Goal: Task Accomplishment & Management: Use online tool/utility

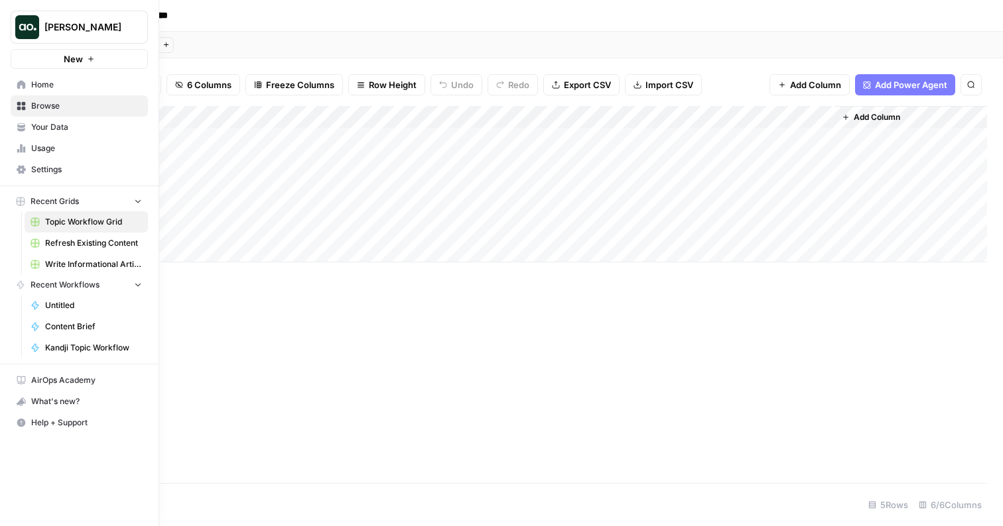
click at [28, 101] on link "Browse" at bounding box center [79, 105] width 137 height 21
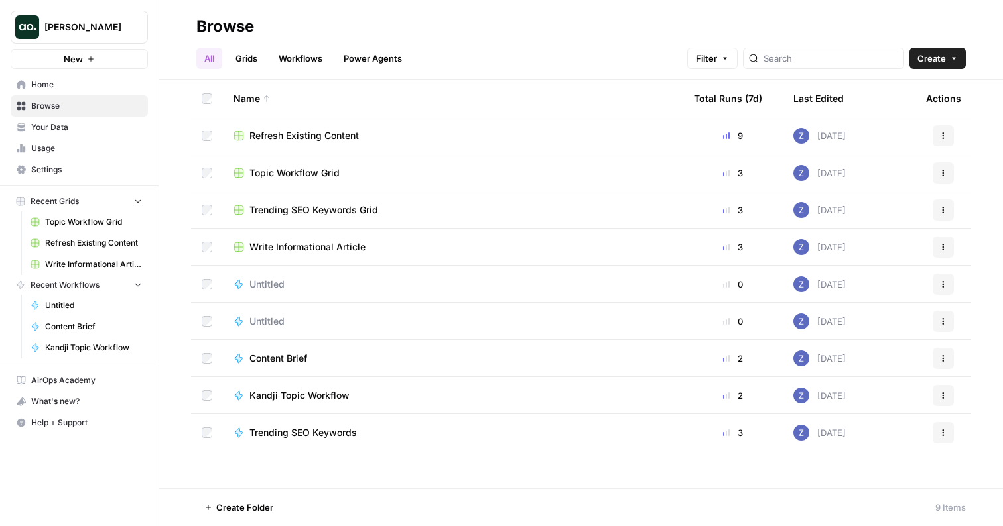
click at [111, 107] on span "Browse" at bounding box center [86, 106] width 111 height 12
click at [82, 123] on span "Your Data" at bounding box center [86, 127] width 111 height 12
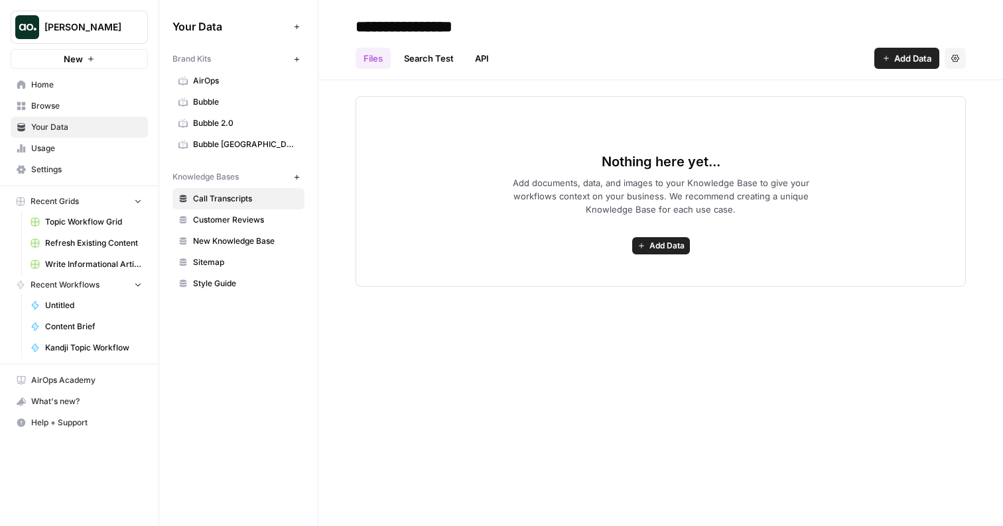
click at [246, 143] on span "Bubble [GEOGRAPHIC_DATA]" at bounding box center [245, 145] width 105 height 12
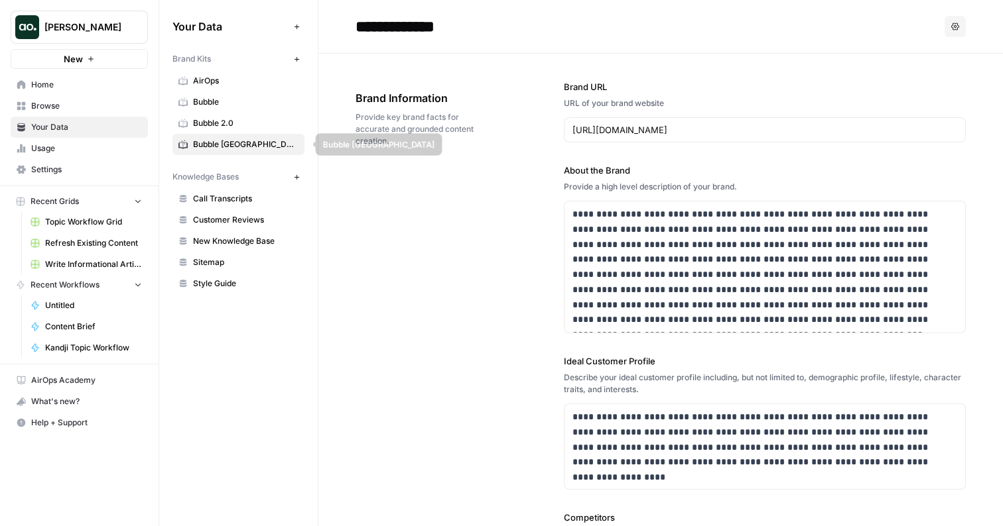
click at [245, 145] on span "Bubble [GEOGRAPHIC_DATA]" at bounding box center [245, 145] width 105 height 12
click at [401, 30] on input "**********" at bounding box center [456, 26] width 212 height 27
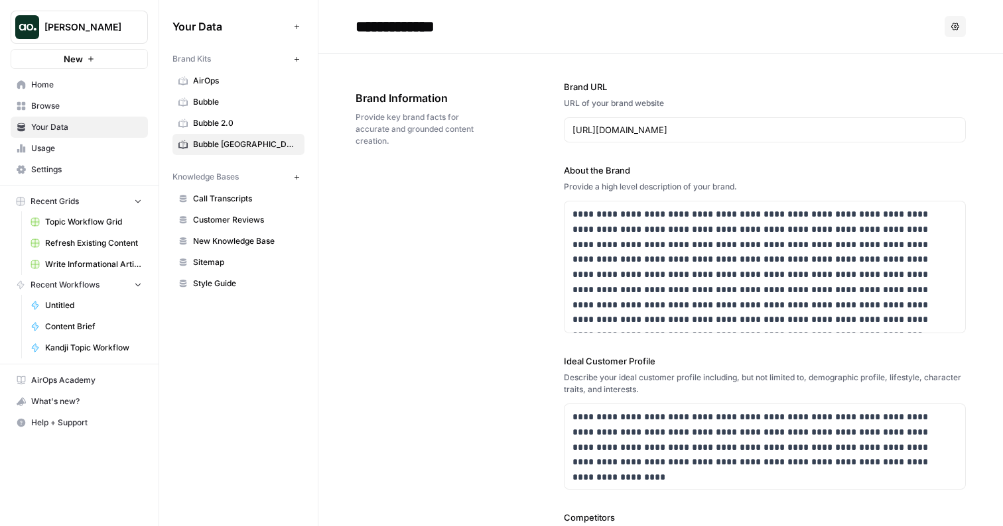
click at [401, 30] on input "**********" at bounding box center [456, 26] width 212 height 27
type input "**********"
click at [75, 101] on span "Browse" at bounding box center [86, 106] width 111 height 12
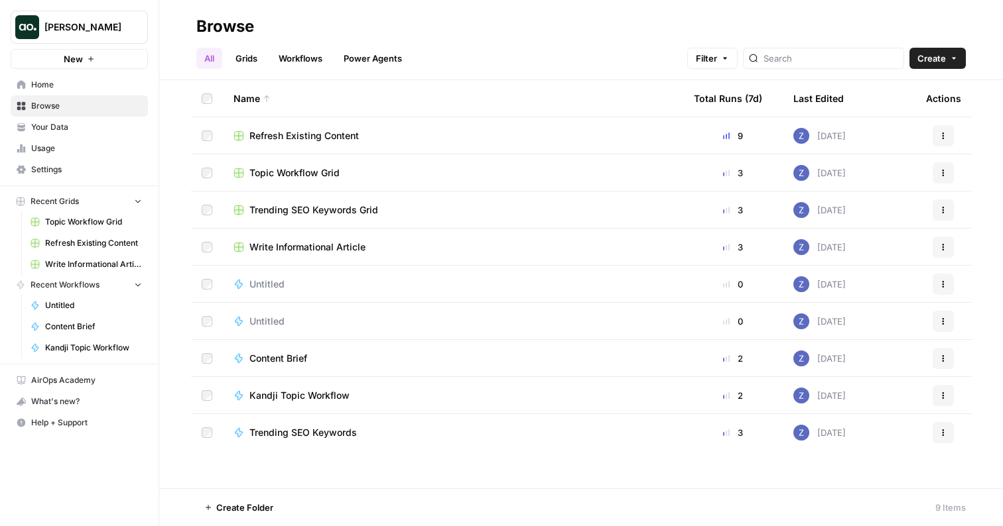
click at [72, 85] on span "Home" at bounding box center [86, 85] width 111 height 12
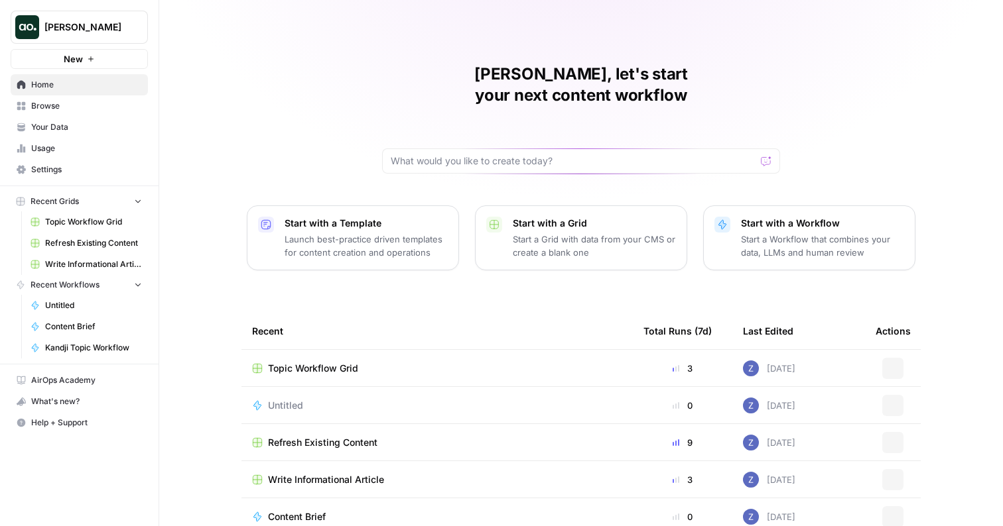
click at [74, 112] on link "Browse" at bounding box center [79, 105] width 137 height 21
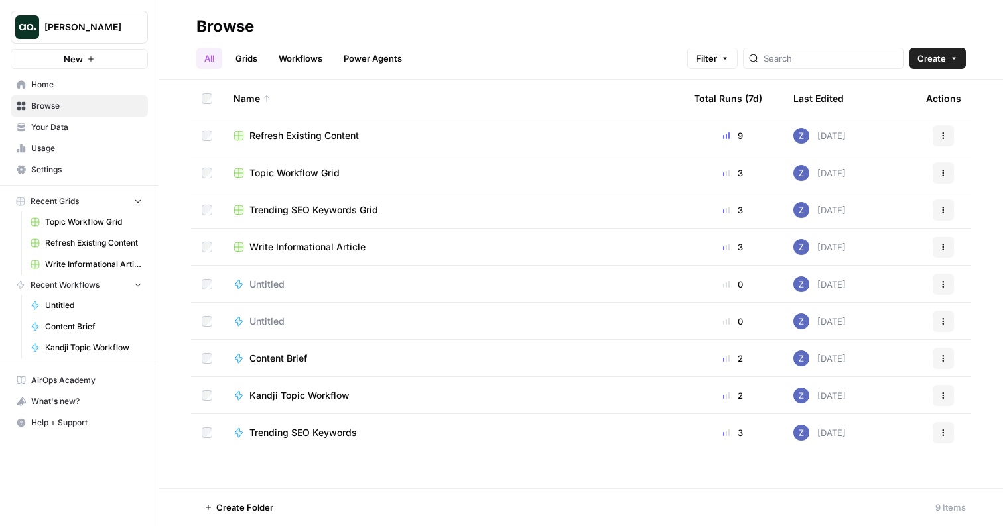
click at [101, 88] on span "Home" at bounding box center [86, 85] width 111 height 12
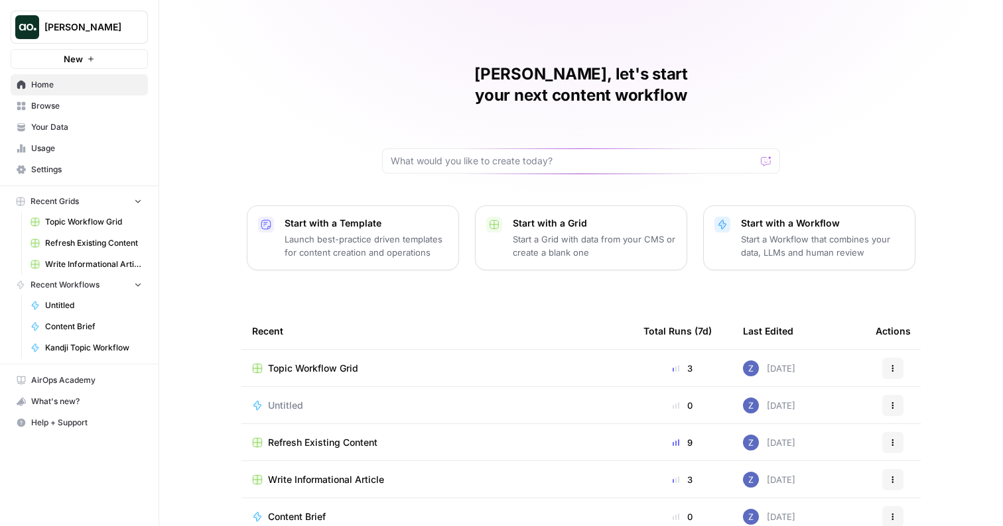
click at [89, 60] on icon "button" at bounding box center [91, 59] width 8 height 8
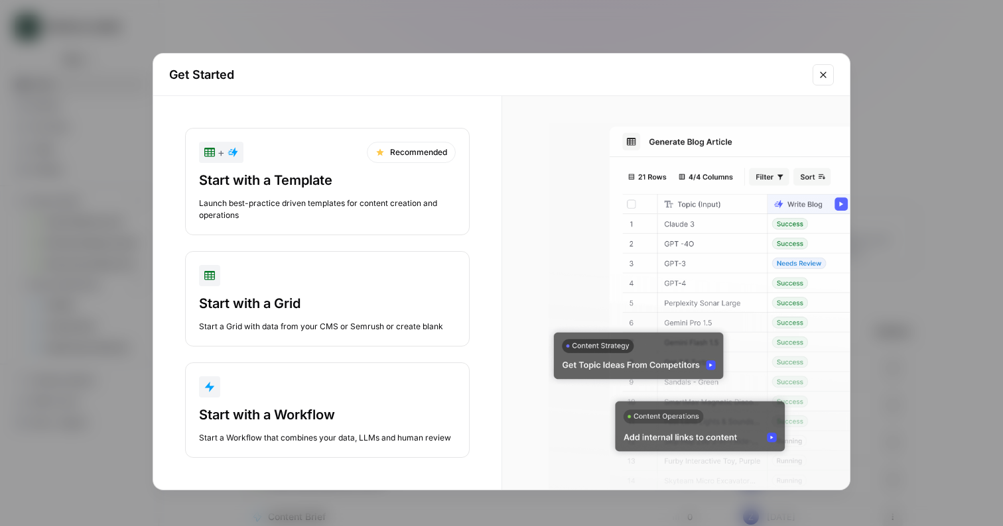
click at [334, 190] on div "Start with a Template Launch best-practice driven templates for content creatio…" at bounding box center [327, 196] width 257 height 50
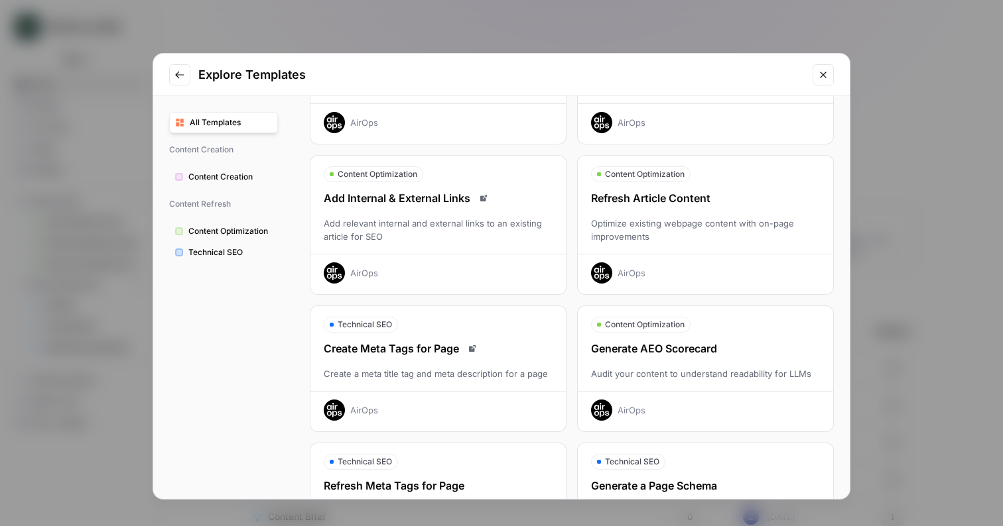
scroll to position [162, 0]
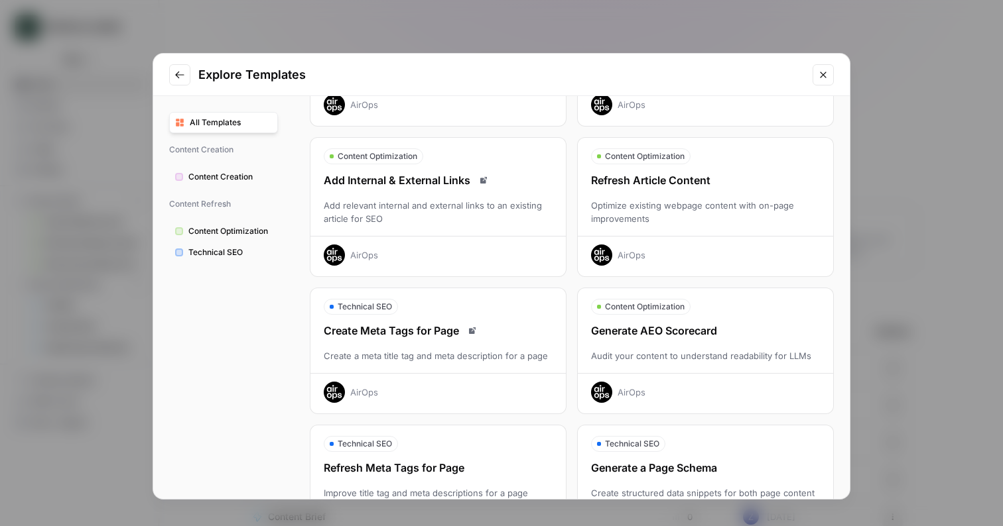
click at [658, 319] on button "Content Optimization Generate AEO Scorecard Audit your content to understand re…" at bounding box center [705, 351] width 257 height 127
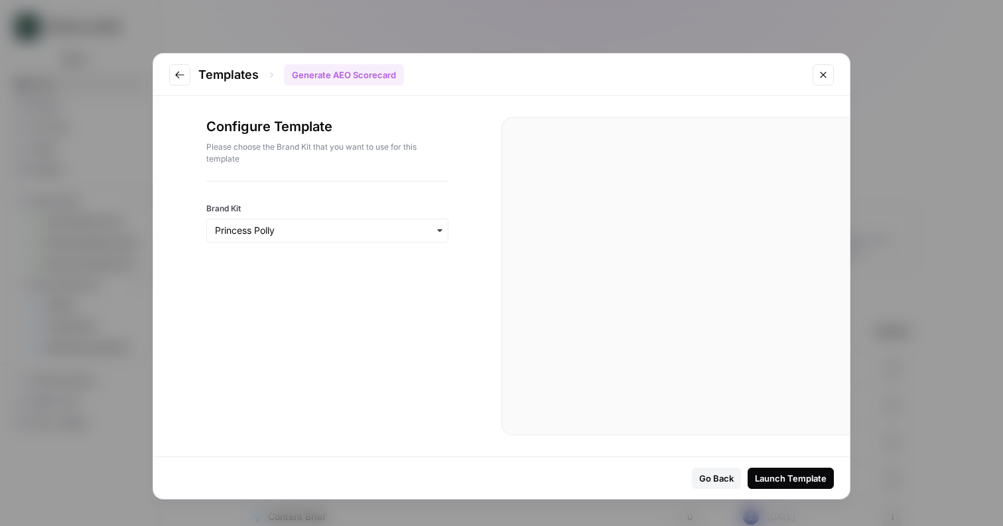
click at [774, 481] on div "Launch Template" at bounding box center [791, 478] width 72 height 13
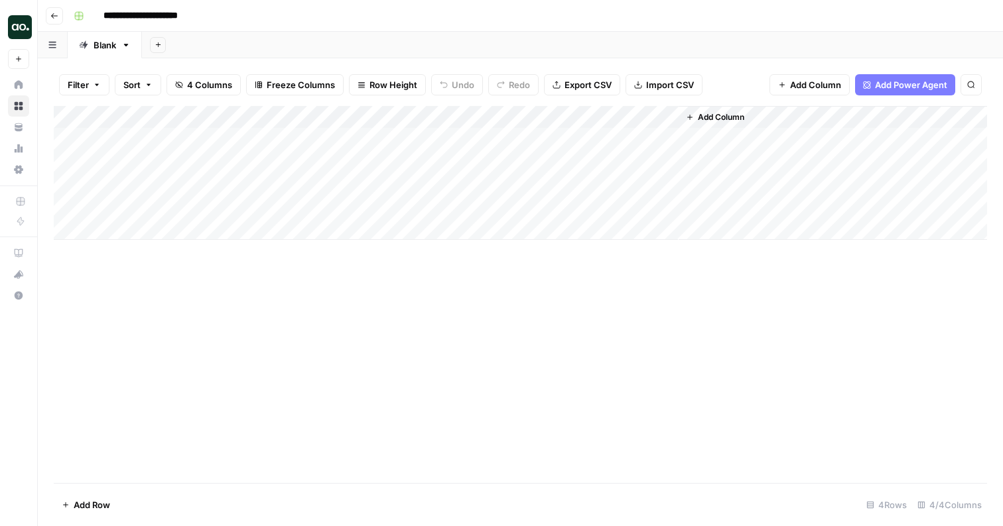
click at [168, 137] on div "Add Column" at bounding box center [520, 173] width 933 height 134
click at [155, 160] on div "Add Column" at bounding box center [520, 173] width 933 height 134
click at [153, 160] on div "Add Column" at bounding box center [520, 173] width 933 height 134
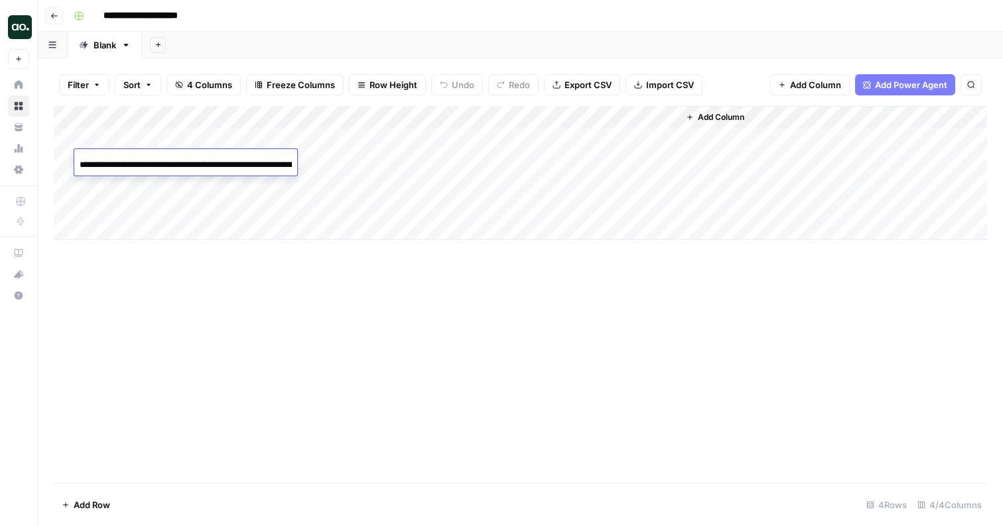
scroll to position [0, 93]
click at [157, 185] on div "Add Column" at bounding box center [520, 173] width 933 height 134
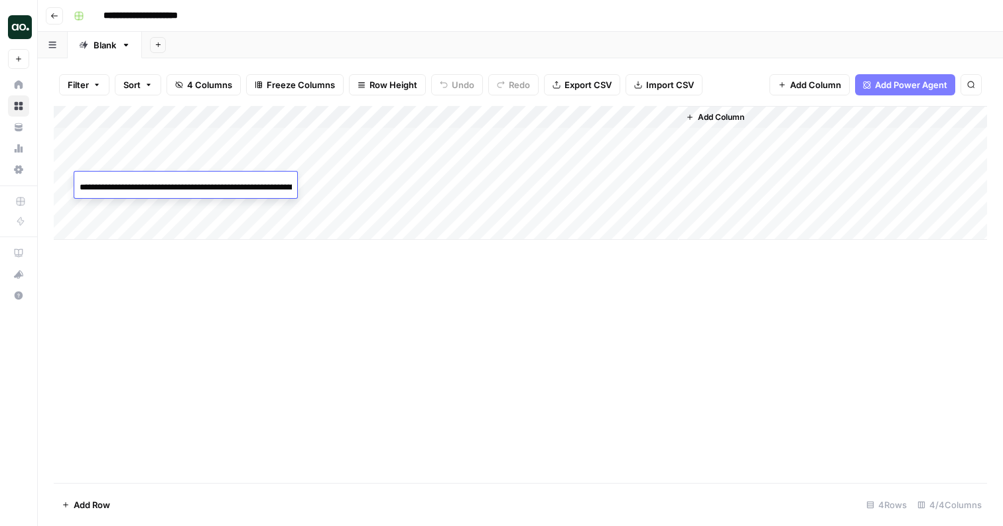
scroll to position [0, 87]
click at [377, 14] on div "**********" at bounding box center [528, 15] width 921 height 21
click at [174, 137] on div "Add Column" at bounding box center [520, 173] width 933 height 134
click at [306, 137] on div "Add Column" at bounding box center [520, 173] width 933 height 134
click at [307, 162] on div "Add Column" at bounding box center [520, 173] width 933 height 134
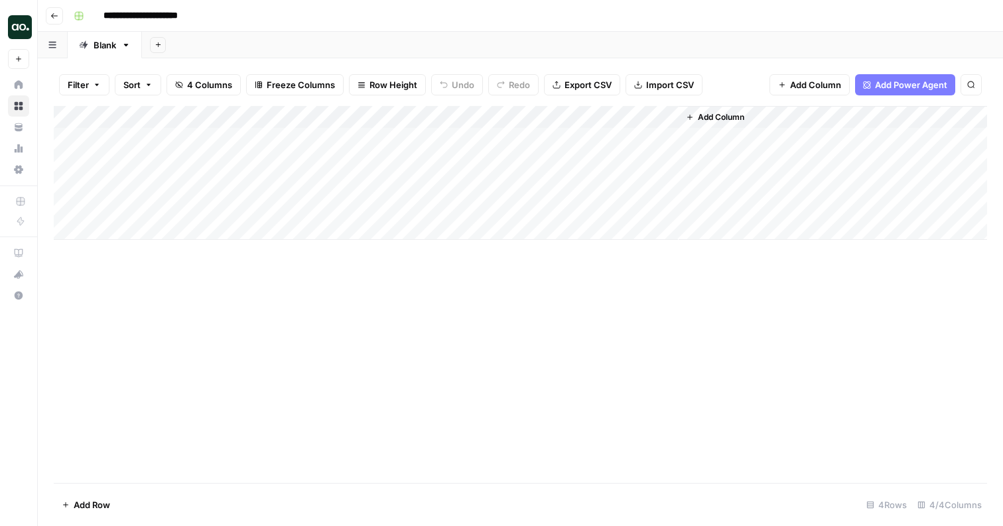
click at [305, 184] on div "Add Column" at bounding box center [520, 173] width 933 height 134
click at [362, 137] on div "Add Column" at bounding box center [520, 173] width 933 height 134
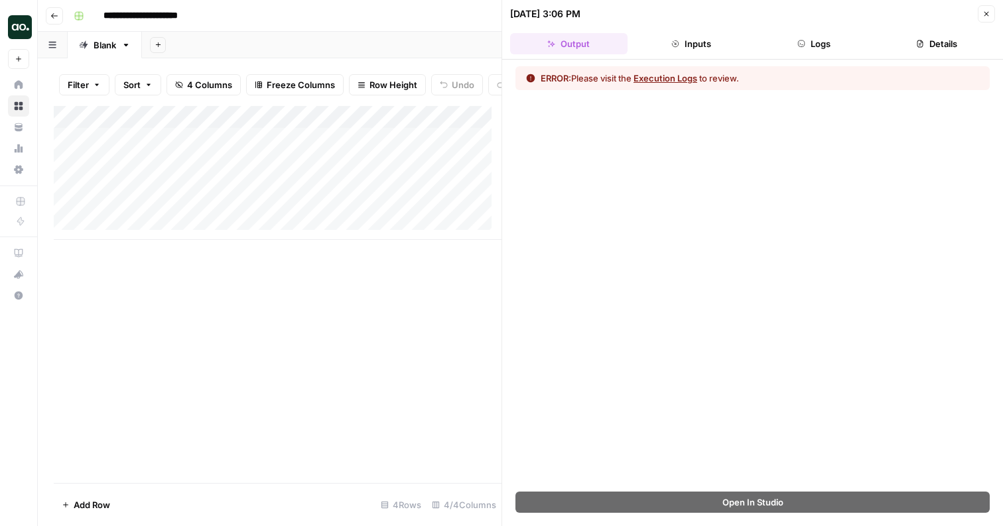
click at [662, 81] on button "Execution Logs" at bounding box center [665, 78] width 64 height 13
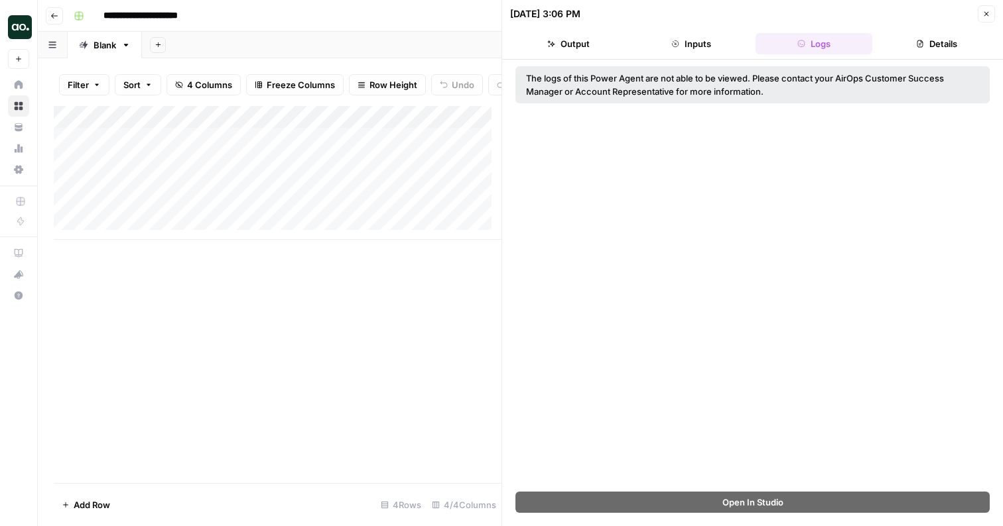
click at [705, 53] on button "Inputs" at bounding box center [691, 43] width 117 height 21
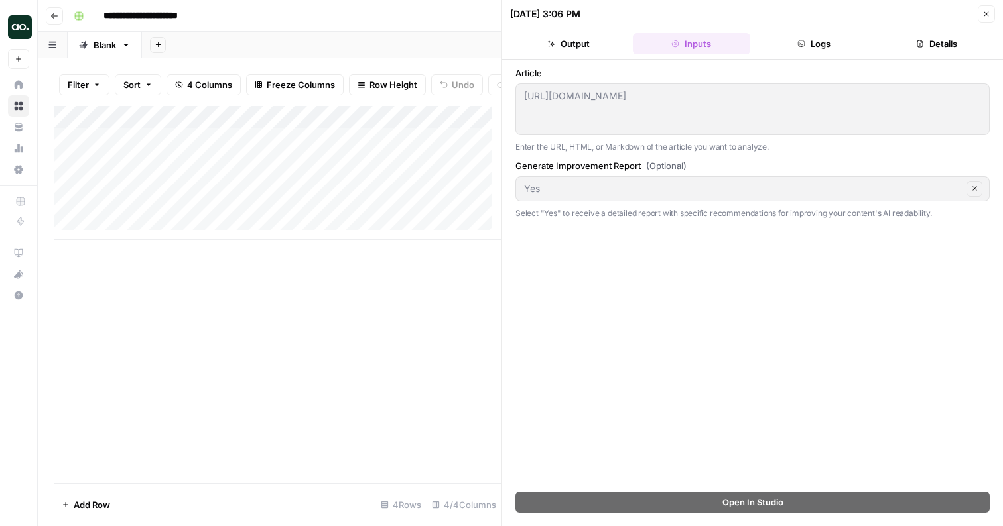
click at [292, 155] on div "Add Column" at bounding box center [278, 173] width 448 height 134
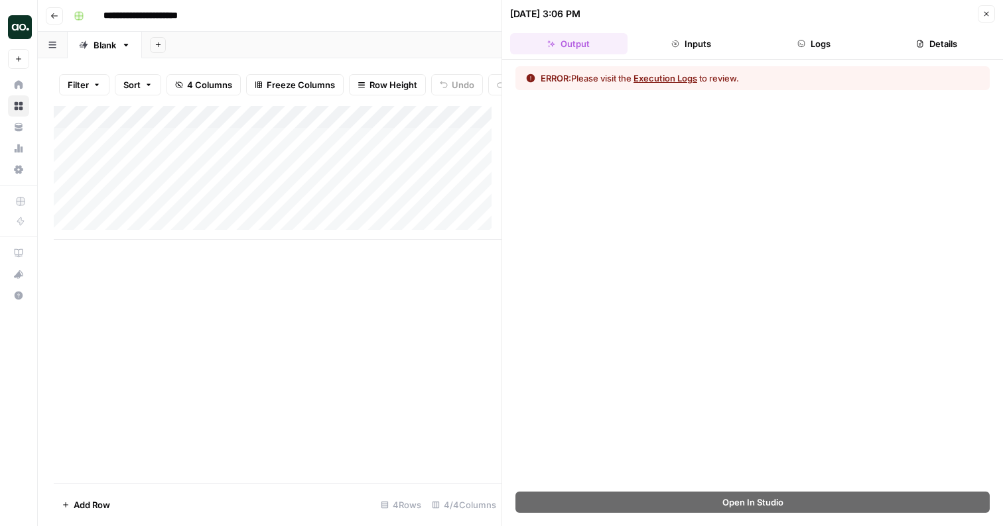
click at [360, 147] on div at bounding box center [308, 149] width 170 height 25
click at [310, 147] on div at bounding box center [308, 149] width 170 height 25
click at [379, 147] on div at bounding box center [308, 149] width 170 height 25
click at [381, 147] on div at bounding box center [308, 149] width 170 height 25
click at [381, 149] on div at bounding box center [308, 149] width 170 height 25
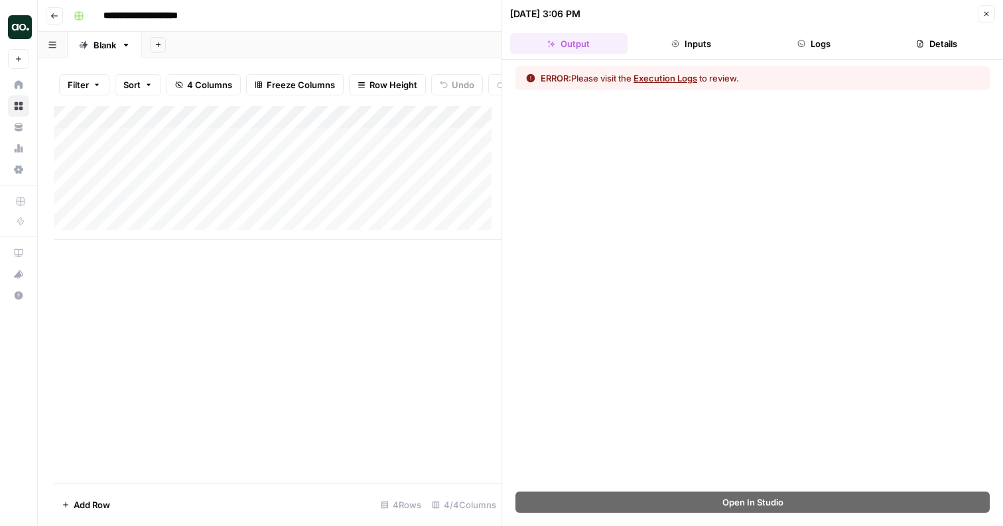
click at [983, 7] on button "Close" at bounding box center [985, 13] width 17 height 17
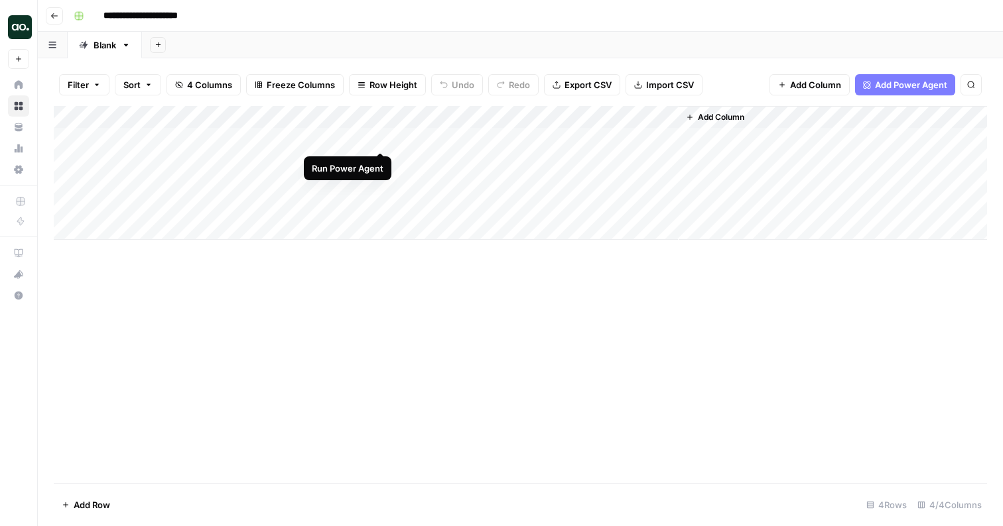
click at [381, 137] on div "Add Column" at bounding box center [520, 173] width 933 height 134
click at [379, 137] on div "Add Column" at bounding box center [520, 173] width 933 height 134
click at [380, 137] on div "Add Column" at bounding box center [520, 173] width 933 height 134
click at [306, 163] on div "Add Column" at bounding box center [520, 173] width 933 height 134
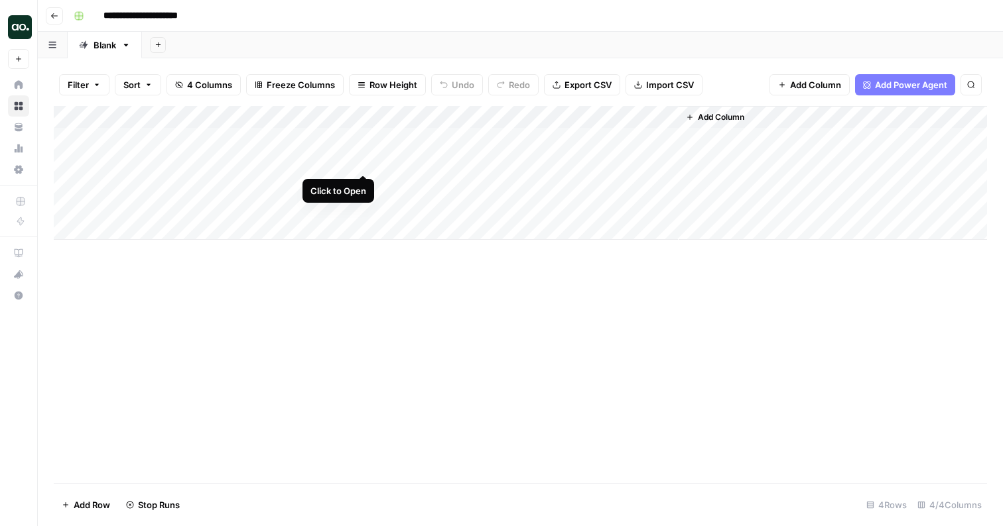
click at [361, 160] on div "Add Column" at bounding box center [520, 173] width 933 height 134
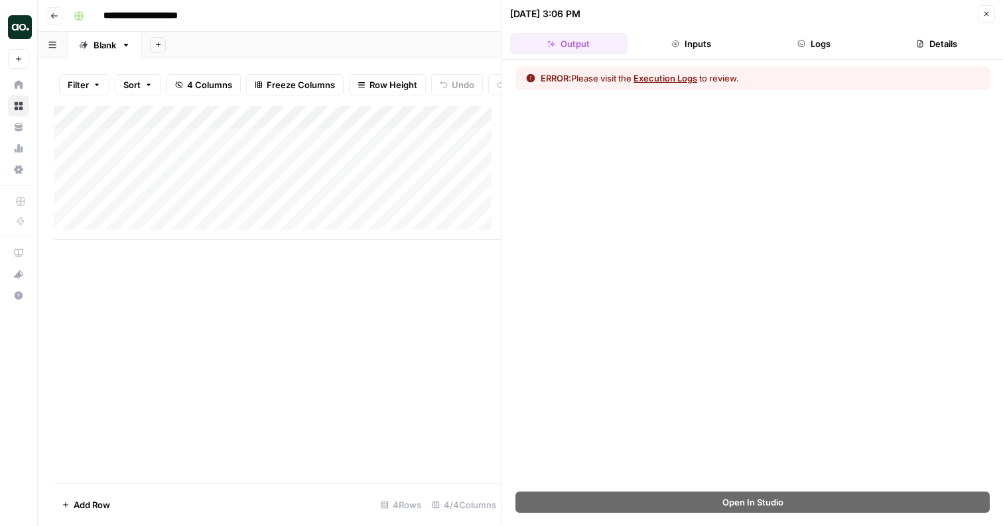
click at [672, 77] on button "Execution Logs" at bounding box center [665, 78] width 64 height 13
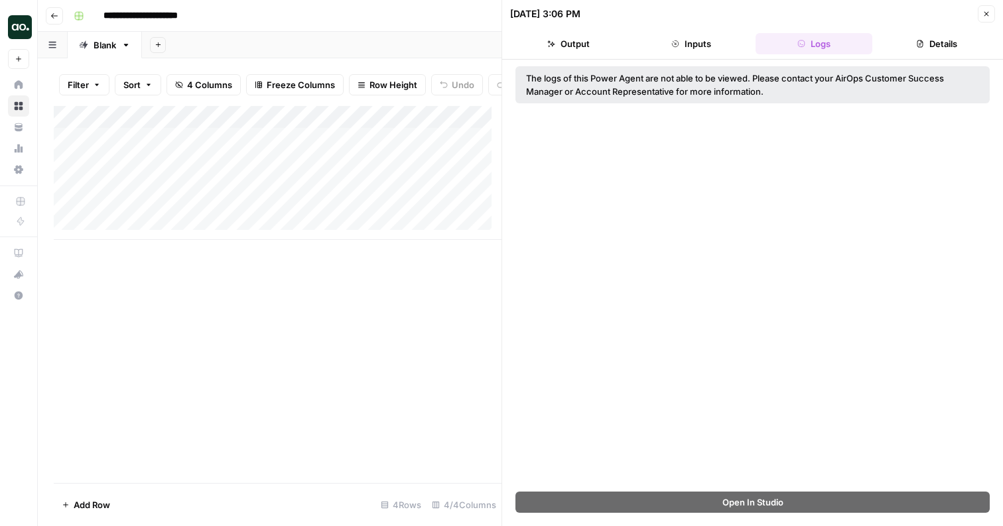
click at [849, 43] on button "Logs" at bounding box center [813, 43] width 117 height 21
click at [367, 123] on div "Add Column" at bounding box center [278, 173] width 448 height 134
click at [396, 266] on div "Add Column" at bounding box center [278, 294] width 448 height 377
click at [340, 17] on div "**********" at bounding box center [528, 15] width 921 height 21
click at [29, 30] on img "Workspace: Zoe Jessup" at bounding box center [20, 27] width 24 height 24
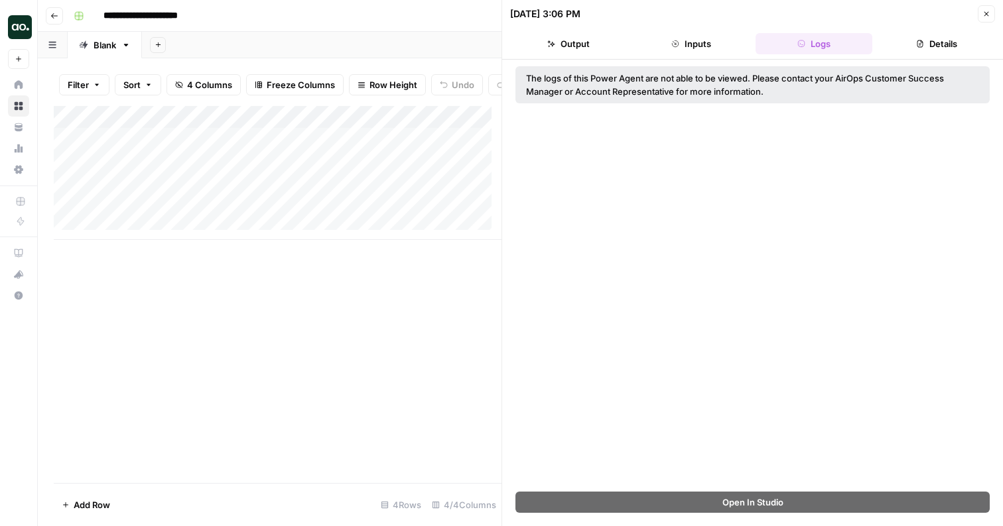
click at [342, 38] on div "Add Sheet" at bounding box center [572, 45] width 861 height 27
click at [985, 15] on icon "button" at bounding box center [986, 14] width 8 height 8
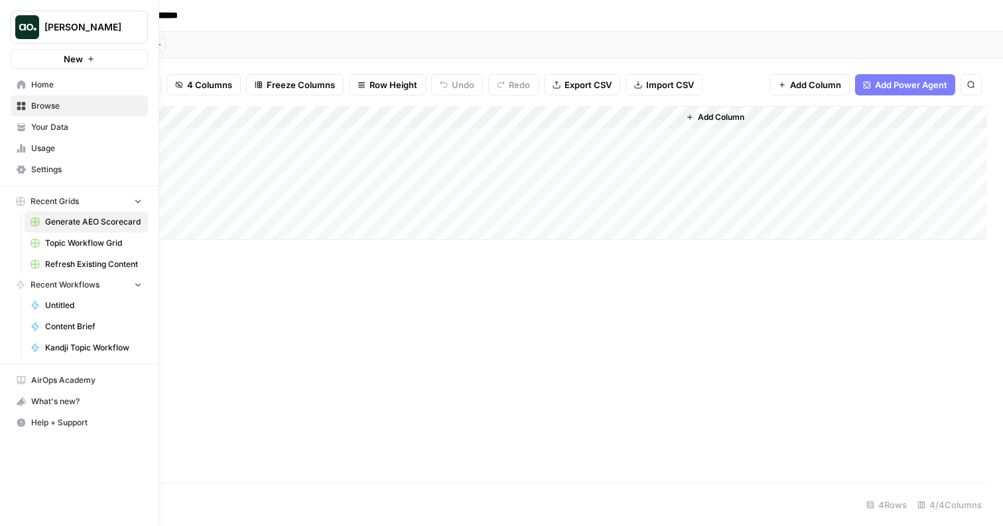
click at [78, 58] on span "New" at bounding box center [73, 58] width 19 height 13
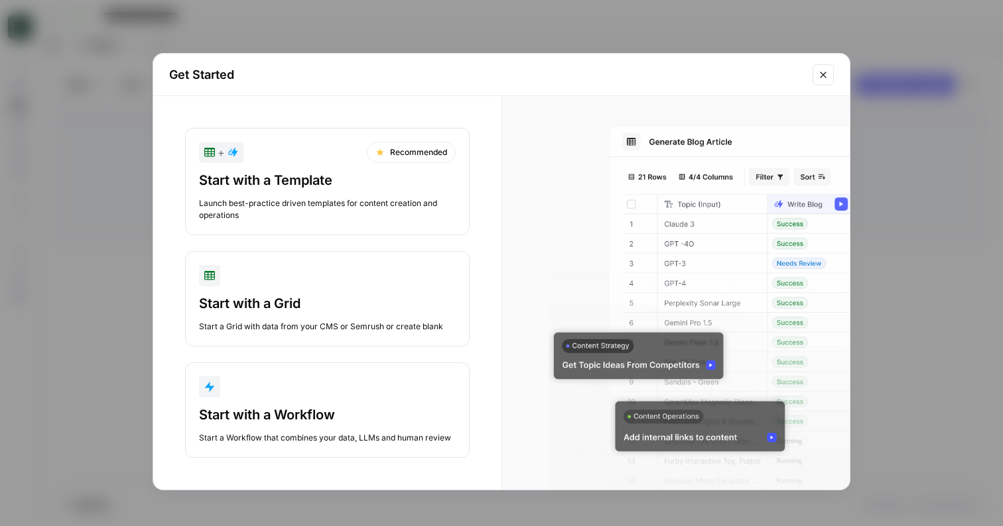
click at [418, 200] on div "Launch best-practice driven templates for content creation and operations" at bounding box center [327, 210] width 257 height 24
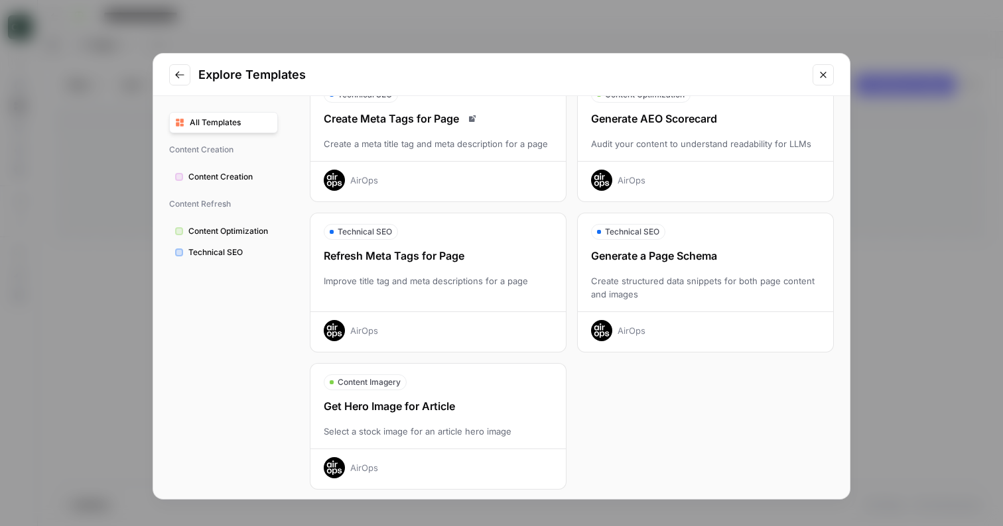
scroll to position [381, 0]
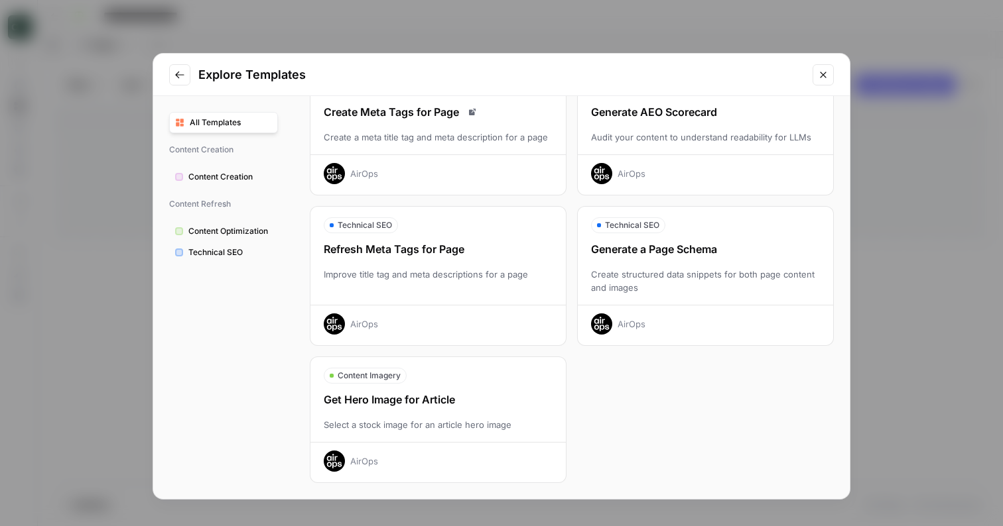
click at [652, 147] on div "Generate AEO Scorecard Audit your content to understand readability for LLMs Ai…" at bounding box center [705, 144] width 255 height 80
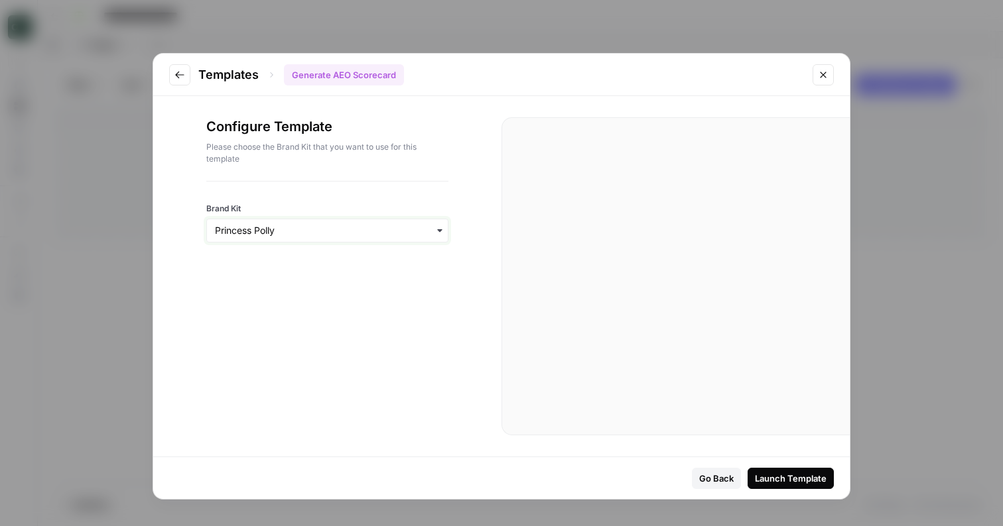
click at [310, 228] on input "Brand Kit" at bounding box center [327, 230] width 225 height 13
click at [306, 272] on div "Princess [PERSON_NAME]" at bounding box center [327, 266] width 241 height 25
click at [772, 472] on div "Launch Template" at bounding box center [791, 478] width 72 height 13
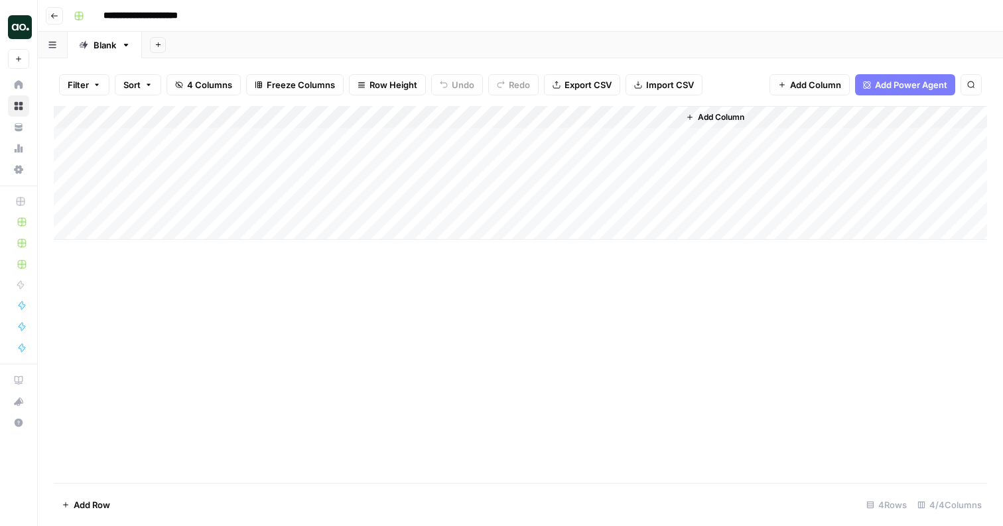
click at [308, 137] on div "Add Column" at bounding box center [520, 173] width 933 height 134
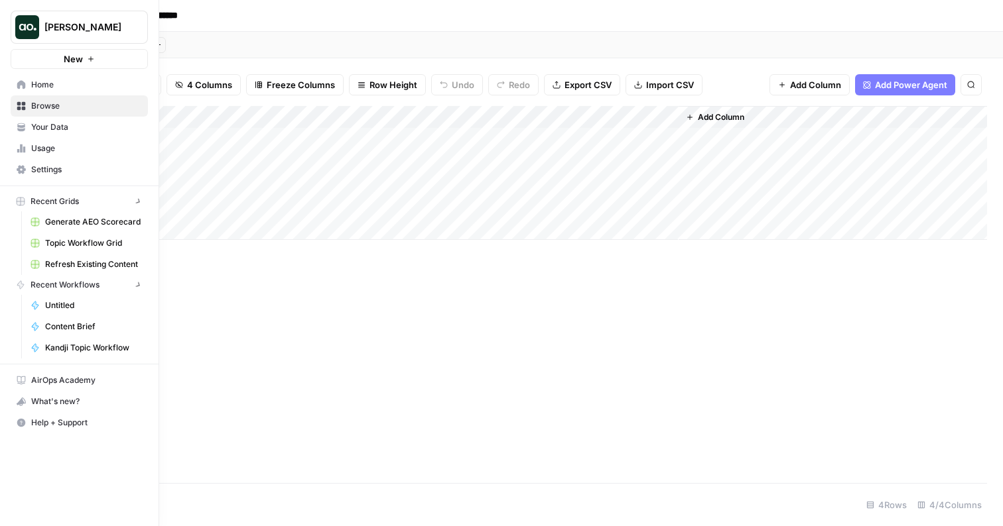
click at [13, 104] on link "Browse" at bounding box center [79, 105] width 137 height 21
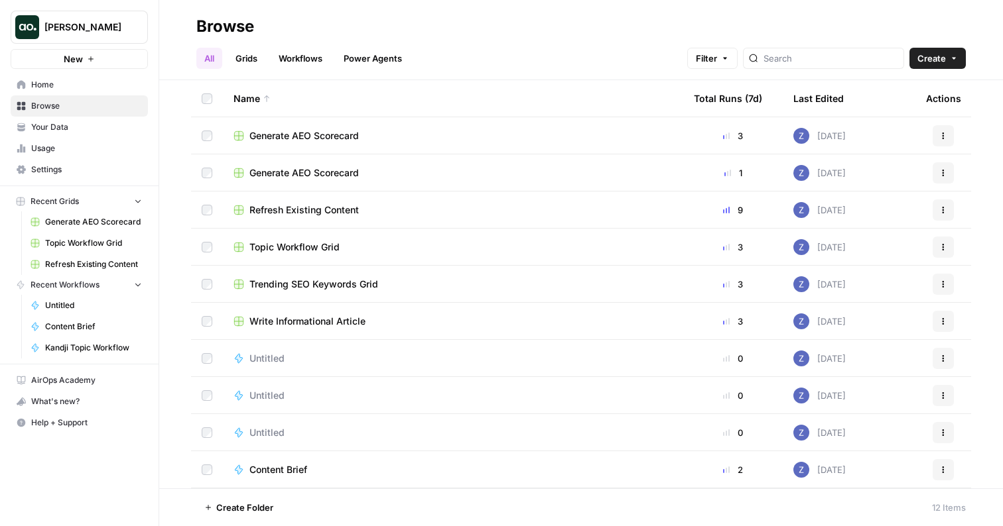
click at [286, 133] on span "Generate AEO Scorecard" at bounding box center [303, 135] width 109 height 13
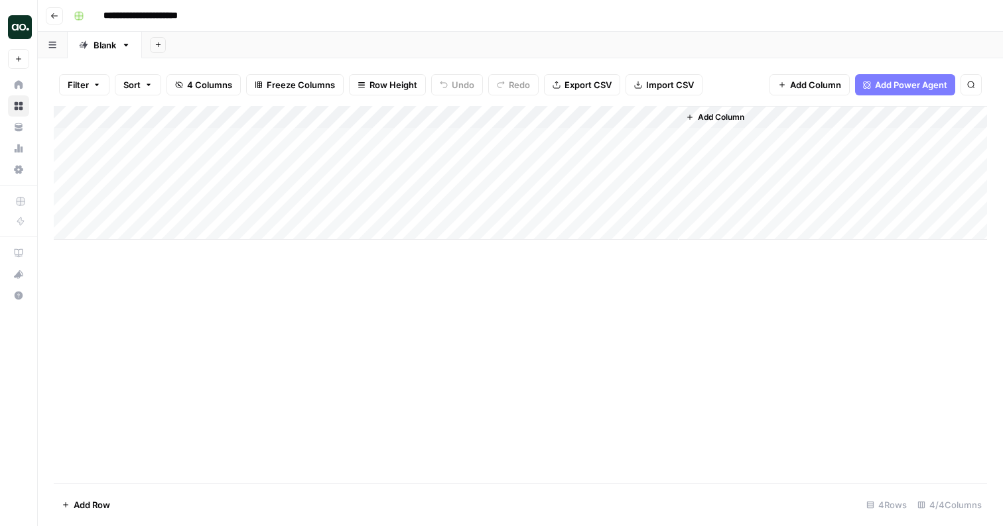
click at [366, 118] on div "Add Column" at bounding box center [520, 173] width 933 height 134
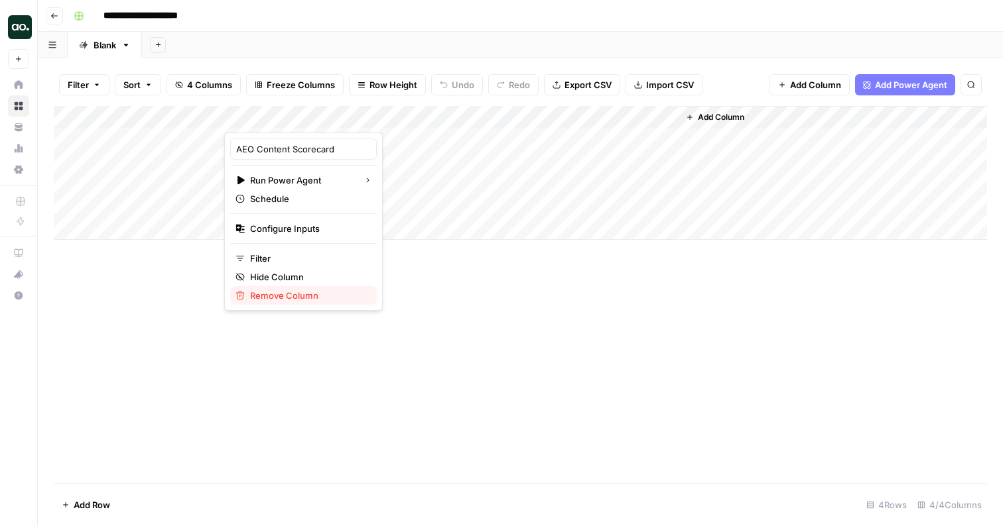
click at [306, 295] on span "Remove Column" at bounding box center [308, 295] width 116 height 13
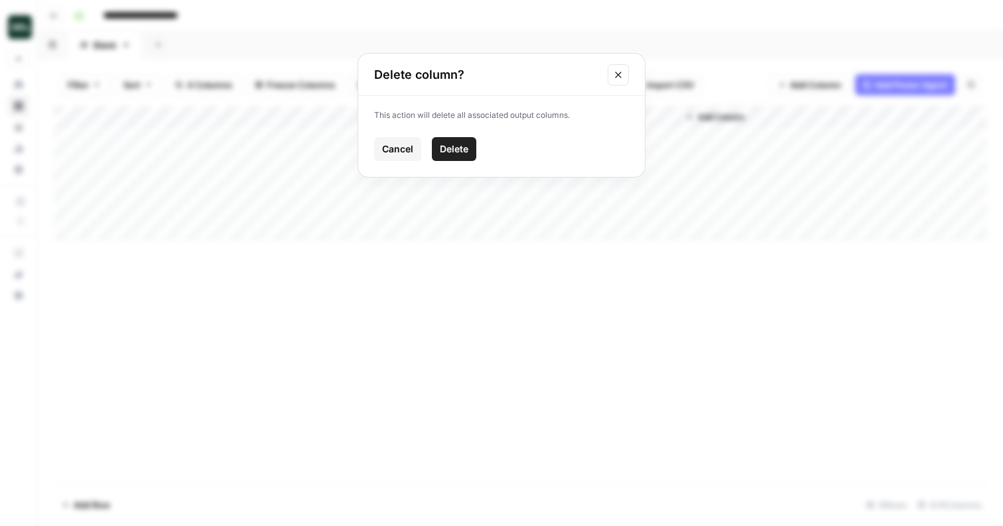
click at [447, 145] on span "Delete" at bounding box center [454, 149] width 29 height 13
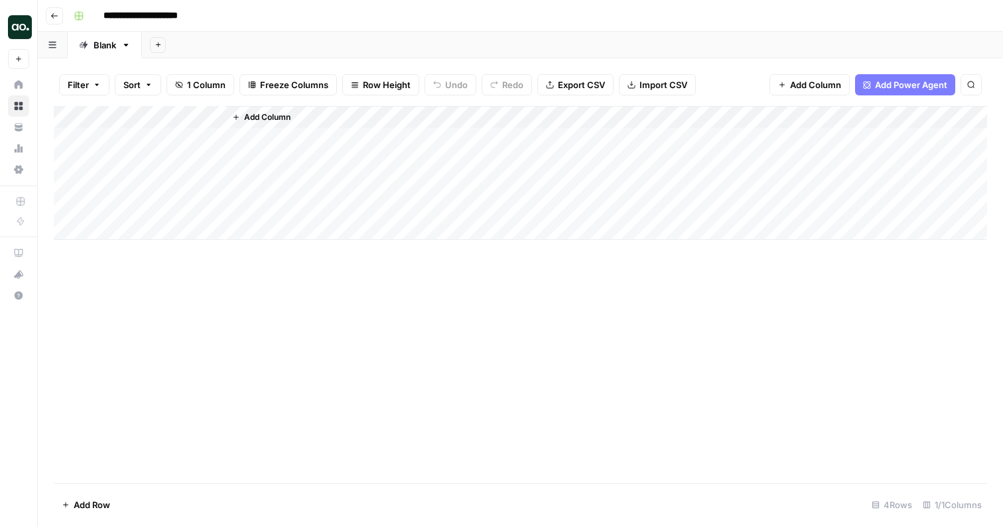
click at [278, 119] on span "Add Column" at bounding box center [267, 117] width 46 height 12
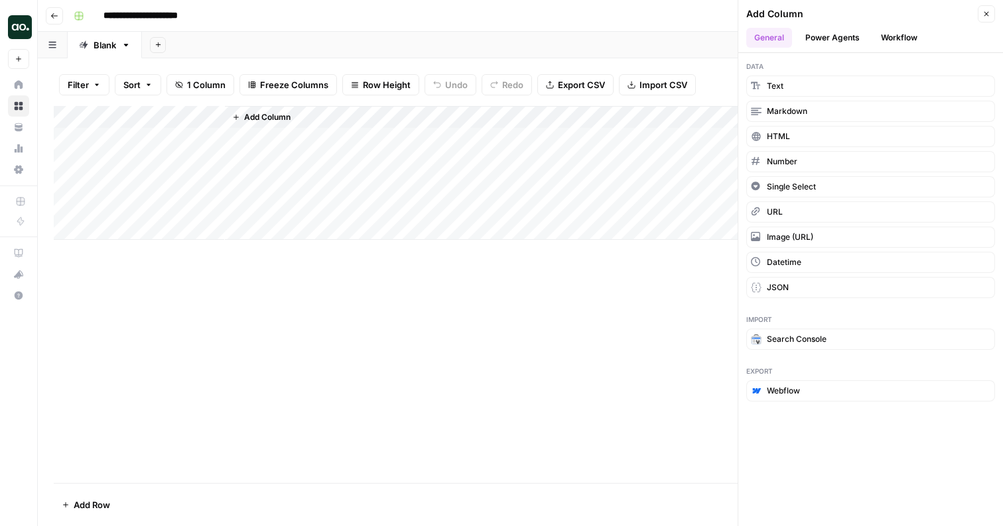
click at [847, 40] on button "Power Agents" at bounding box center [832, 38] width 70 height 20
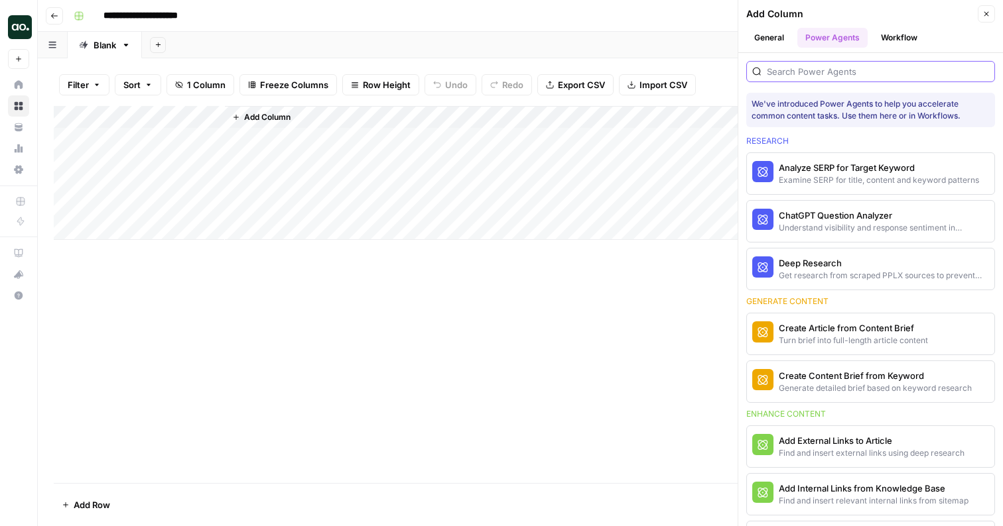
click at [833, 70] on input "search" at bounding box center [877, 71] width 222 height 13
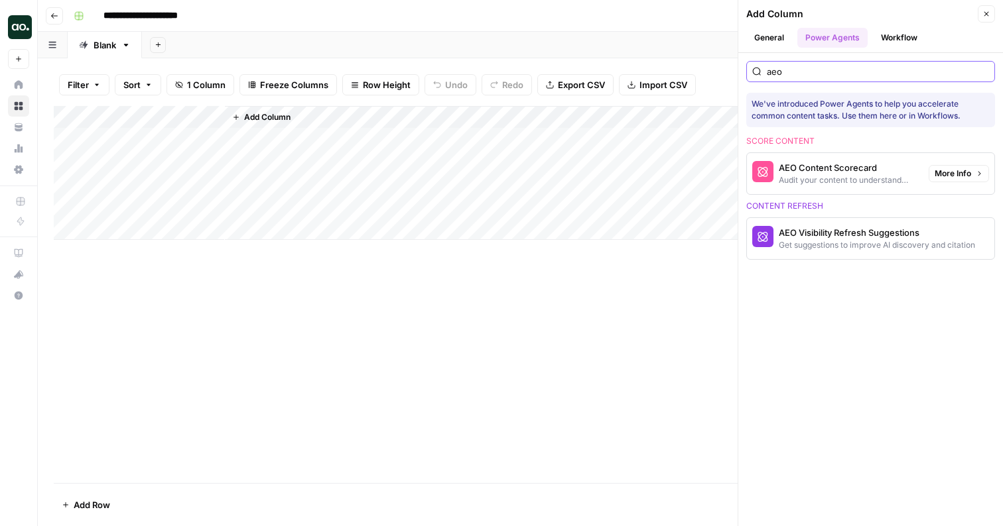
type input "aeo"
click at [845, 179] on div "Audit your content to understand readability for LLMs" at bounding box center [847, 180] width 139 height 12
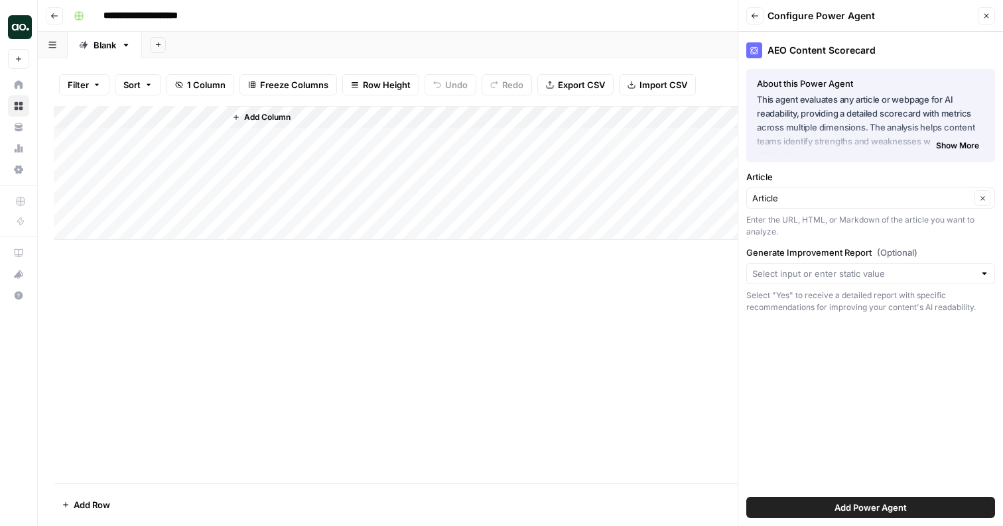
click at [835, 509] on span "Add Power Agent" at bounding box center [870, 507] width 72 height 13
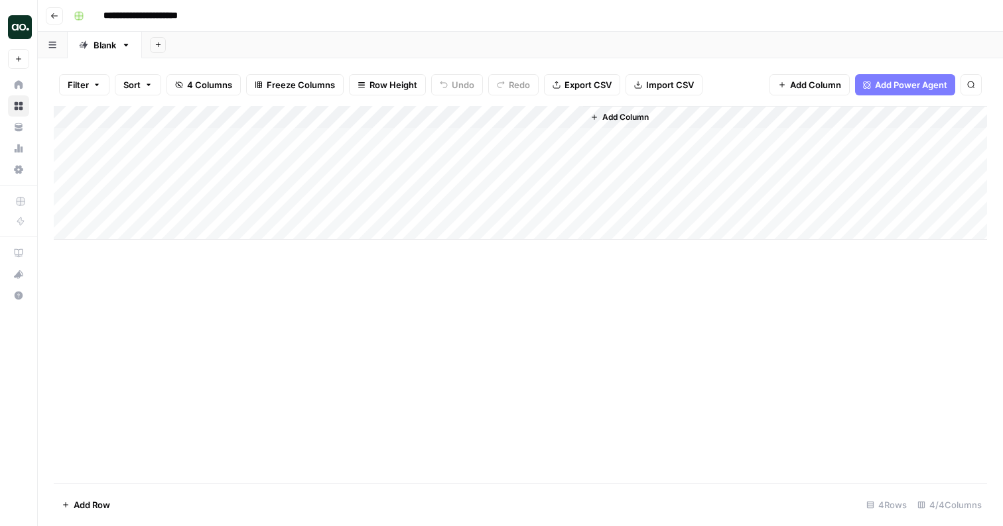
click at [284, 139] on div "Add Column" at bounding box center [520, 173] width 933 height 134
click at [318, 119] on div "Add Column" at bounding box center [520, 173] width 933 height 134
click at [386, 46] on div "Add Sheet" at bounding box center [572, 45] width 861 height 27
click at [625, 118] on span "Add Column" at bounding box center [625, 117] width 46 height 12
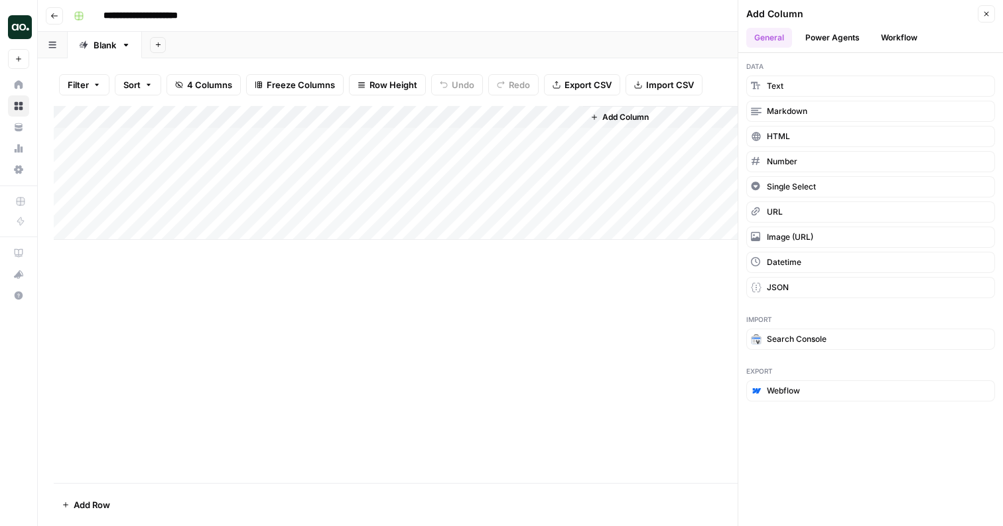
click at [888, 38] on button "Workflow" at bounding box center [899, 38] width 52 height 20
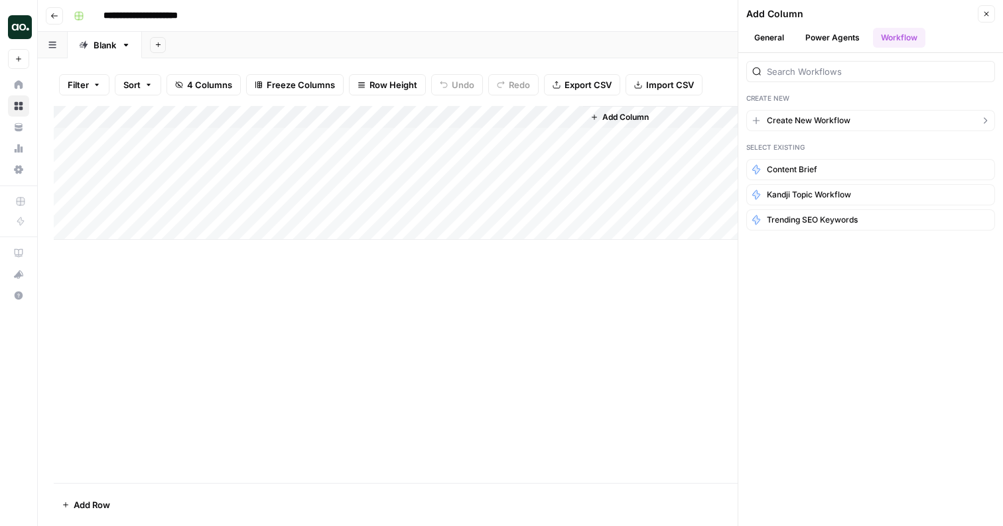
click at [820, 113] on button "Create New Workflow" at bounding box center [870, 120] width 249 height 21
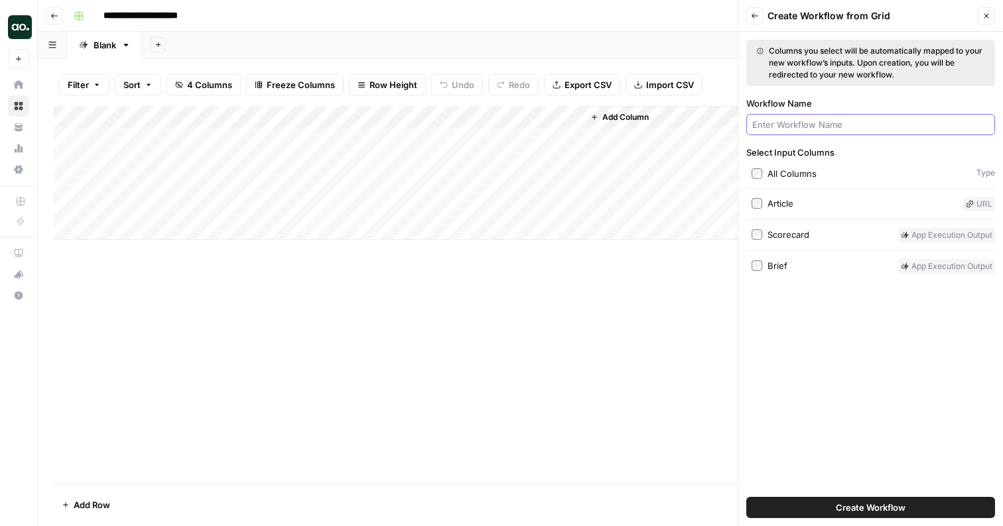
click at [808, 125] on input "Workflow Name" at bounding box center [870, 124] width 237 height 13
type input "AEO Score Card"
click at [746, 497] on button "Create Workflow" at bounding box center [870, 507] width 249 height 21
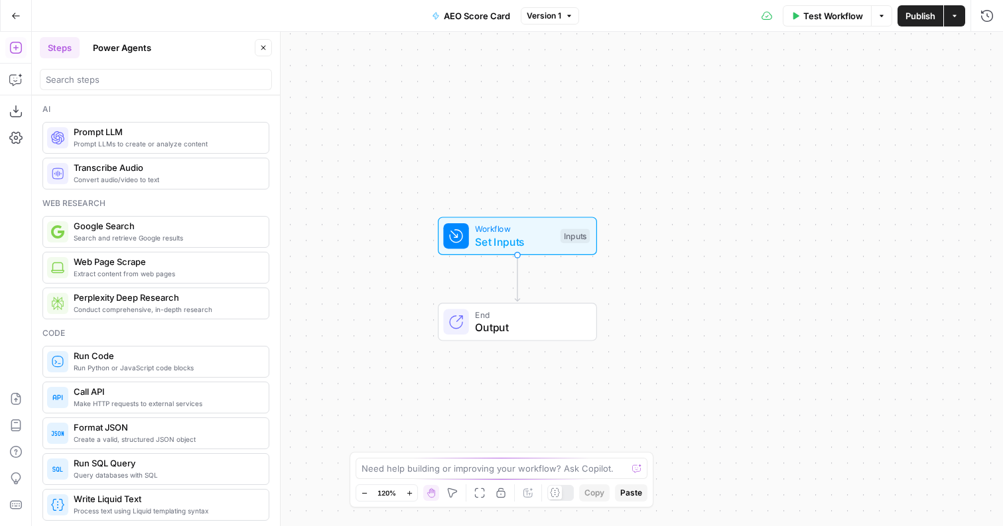
click at [135, 53] on button "Power Agents" at bounding box center [122, 47] width 74 height 21
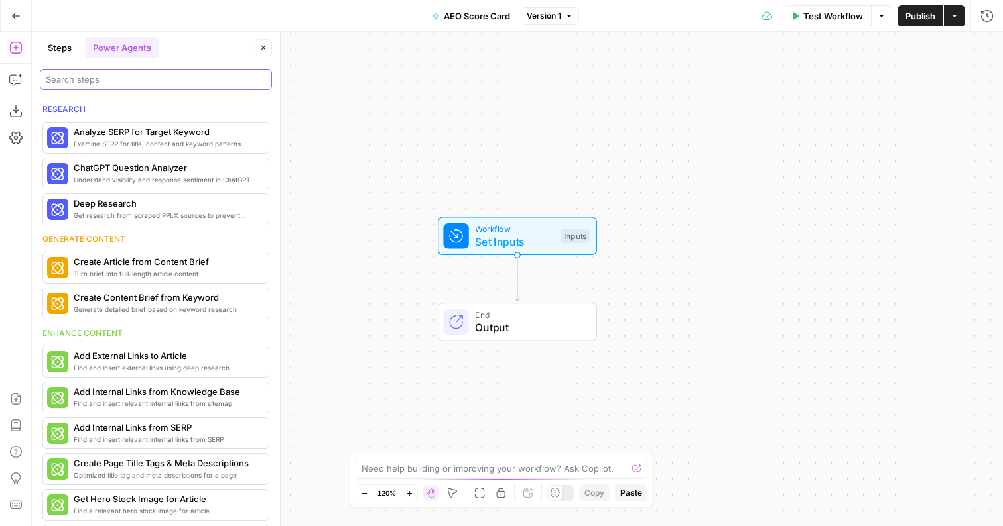
click at [129, 80] on input "search" at bounding box center [156, 79] width 220 height 13
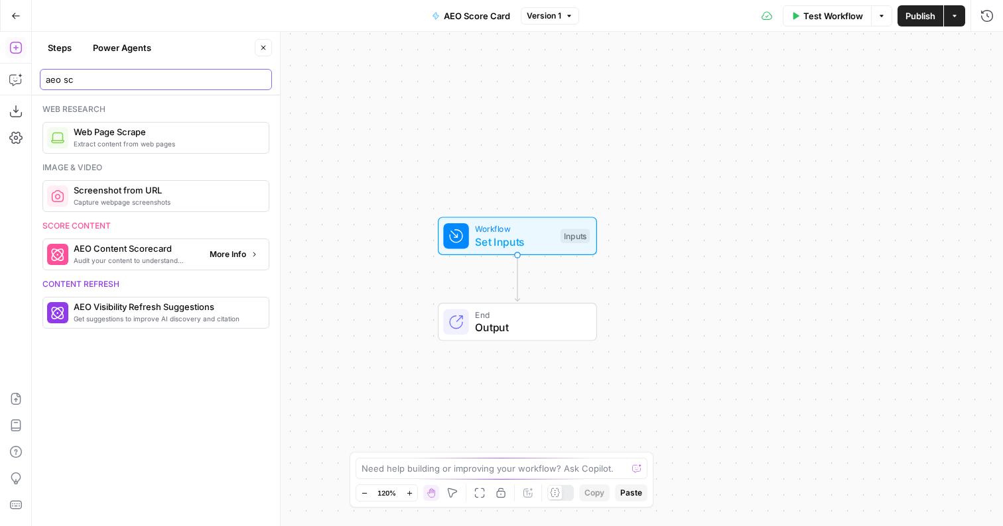
type input "aeo sc"
click at [147, 257] on span "Audit your content to understand readability for LLMs" at bounding box center [136, 260] width 125 height 11
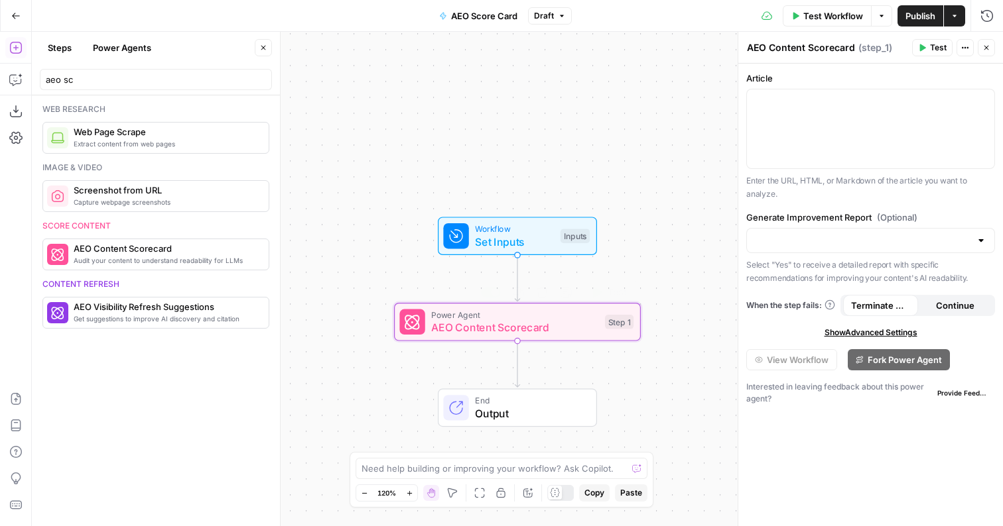
click at [558, 320] on span "AEO Content Scorecard" at bounding box center [514, 328] width 167 height 16
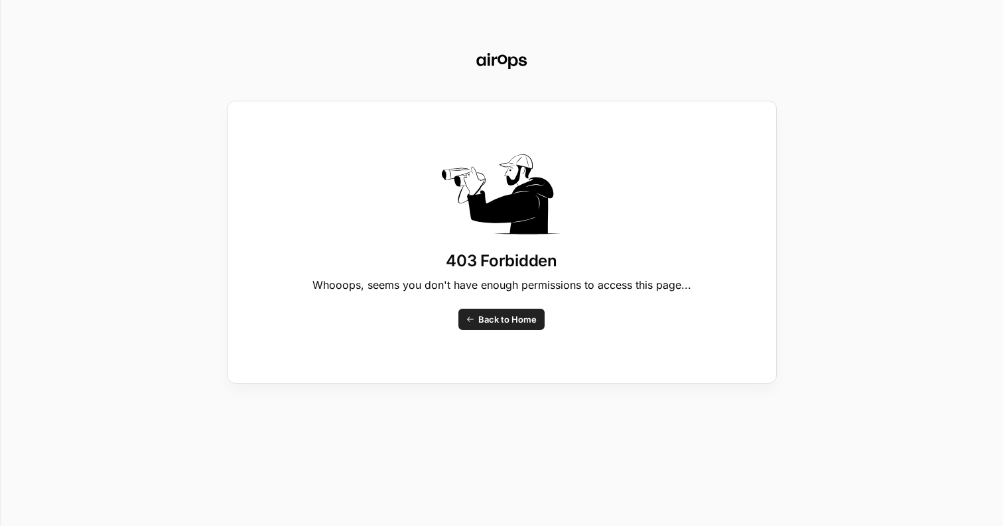
click at [514, 320] on span "Back to Home" at bounding box center [507, 319] width 58 height 13
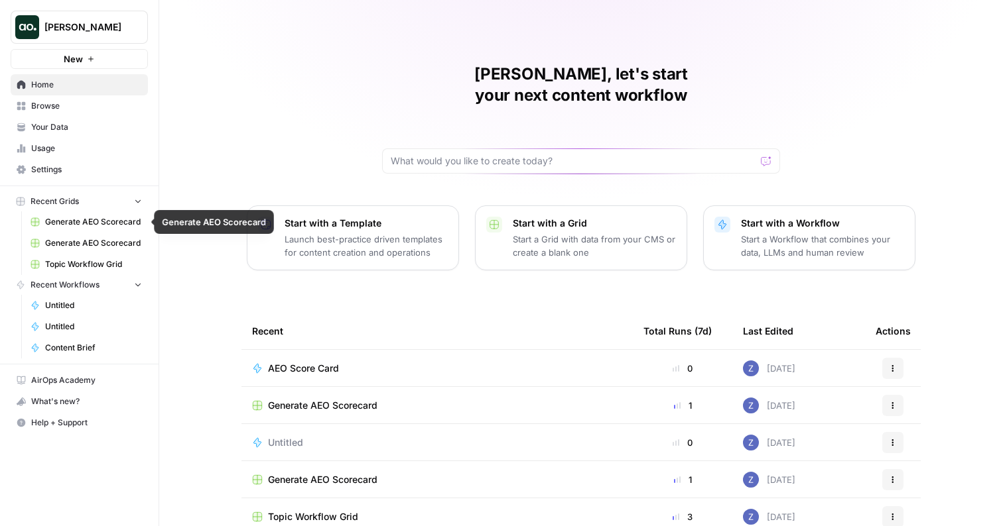
click at [82, 222] on span "Generate AEO Scorecard" at bounding box center [93, 222] width 97 height 12
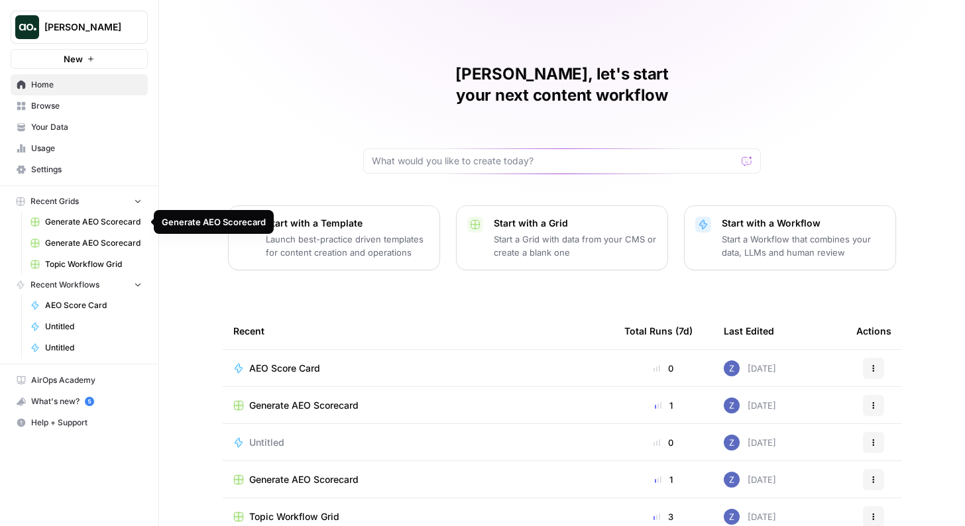
click at [101, 217] on span "Generate AEO Scorecard" at bounding box center [93, 222] width 97 height 12
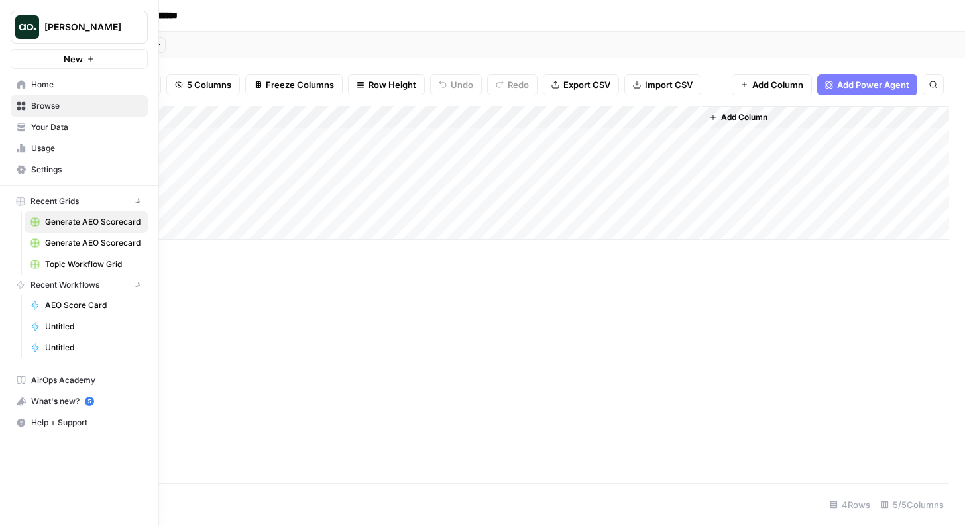
click at [26, 103] on link "Browse" at bounding box center [79, 105] width 137 height 21
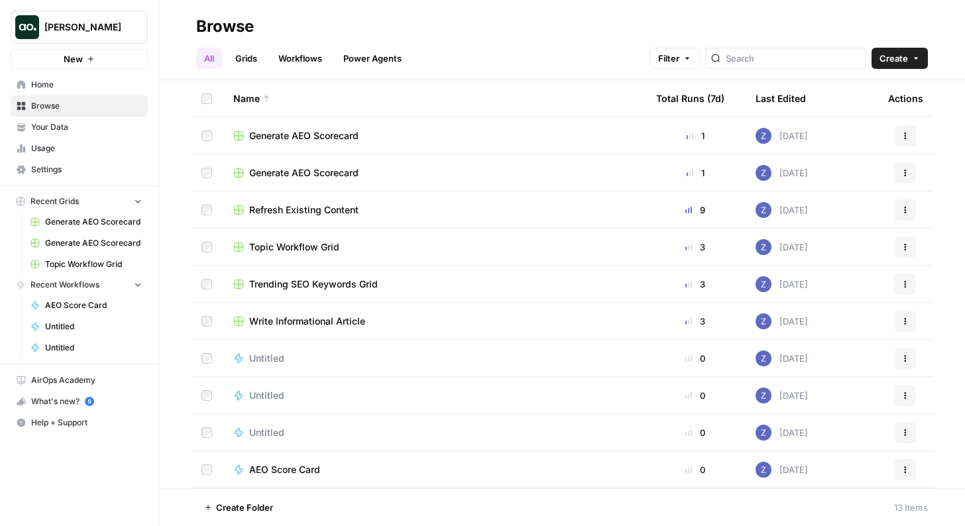
click at [84, 65] on button "New" at bounding box center [79, 59] width 137 height 20
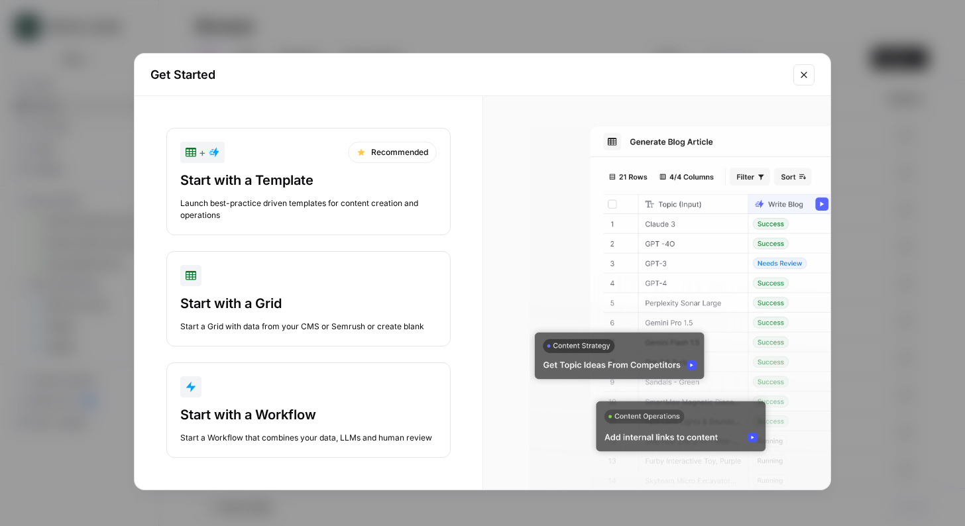
click at [282, 208] on div "Launch best-practice driven templates for content creation and operations" at bounding box center [308, 210] width 257 height 24
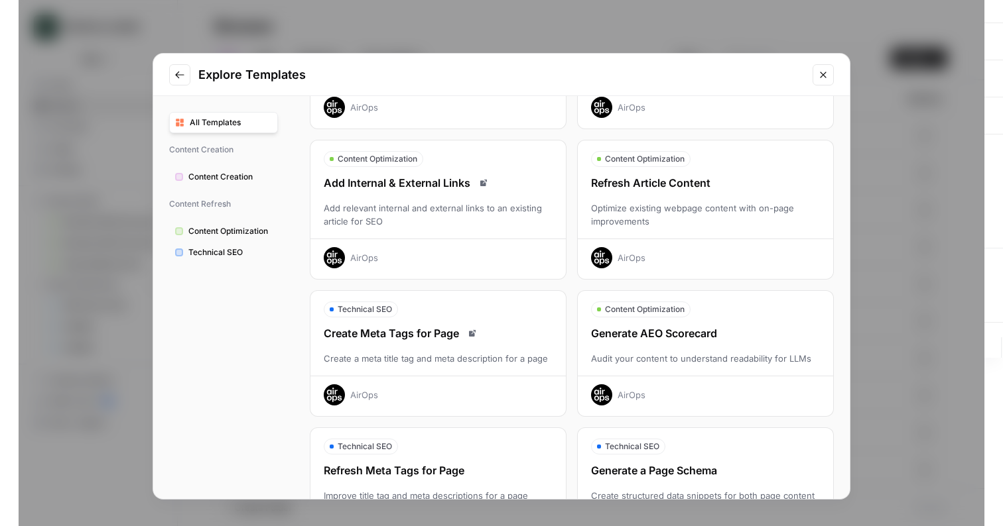
scroll to position [158, 0]
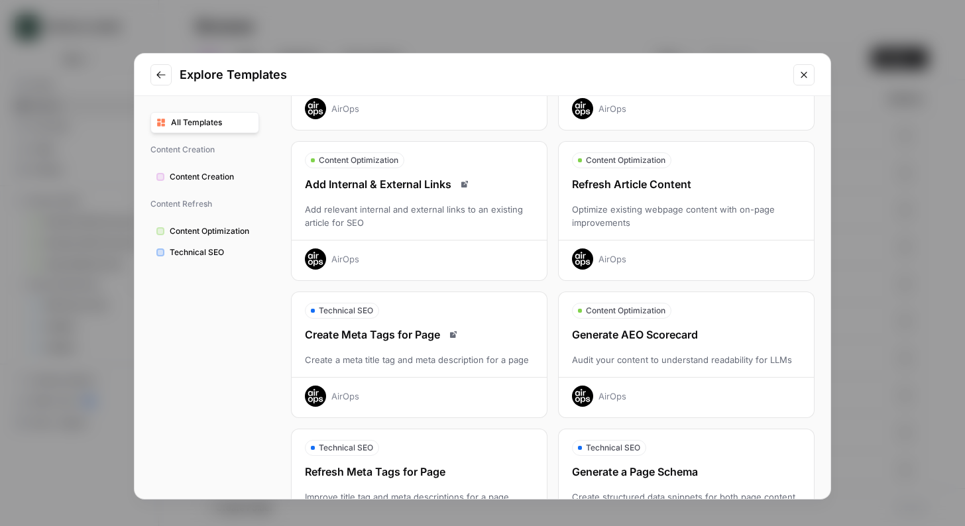
click at [652, 182] on div "Refresh Article Content" at bounding box center [686, 184] width 255 height 16
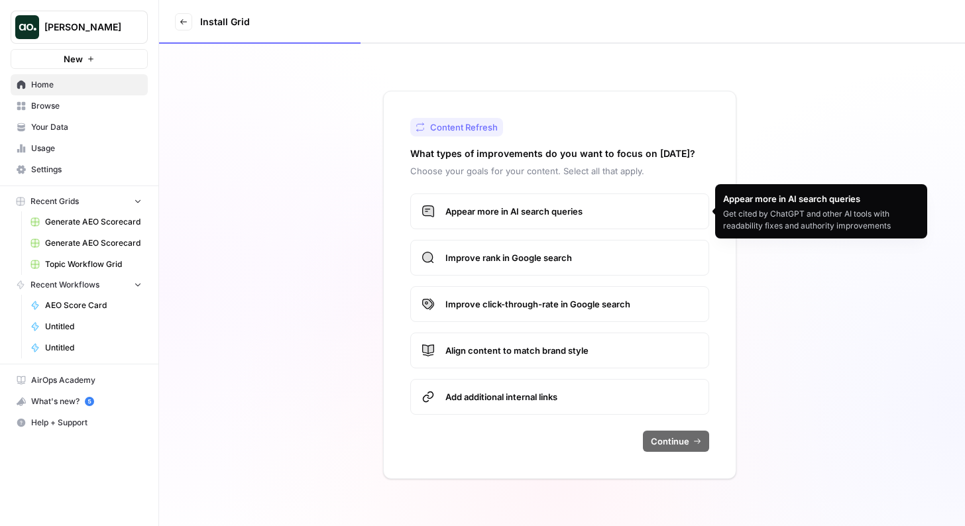
click at [595, 219] on label "Appear more in AI search queries" at bounding box center [559, 212] width 299 height 36
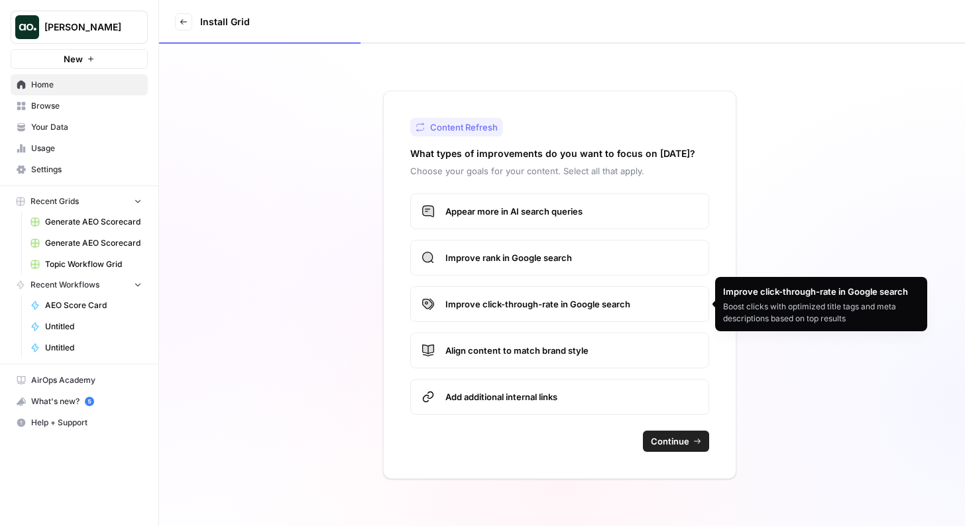
click at [582, 263] on span "Improve rank in Google search" at bounding box center [572, 257] width 253 height 13
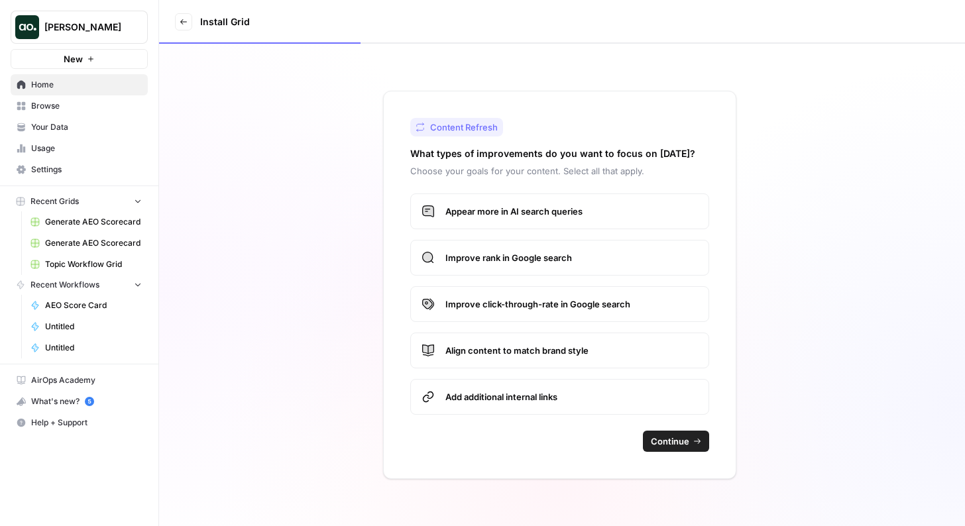
click at [568, 355] on span "Align content to match brand style" at bounding box center [572, 350] width 253 height 13
click at [676, 443] on span "Continue" at bounding box center [670, 441] width 38 height 13
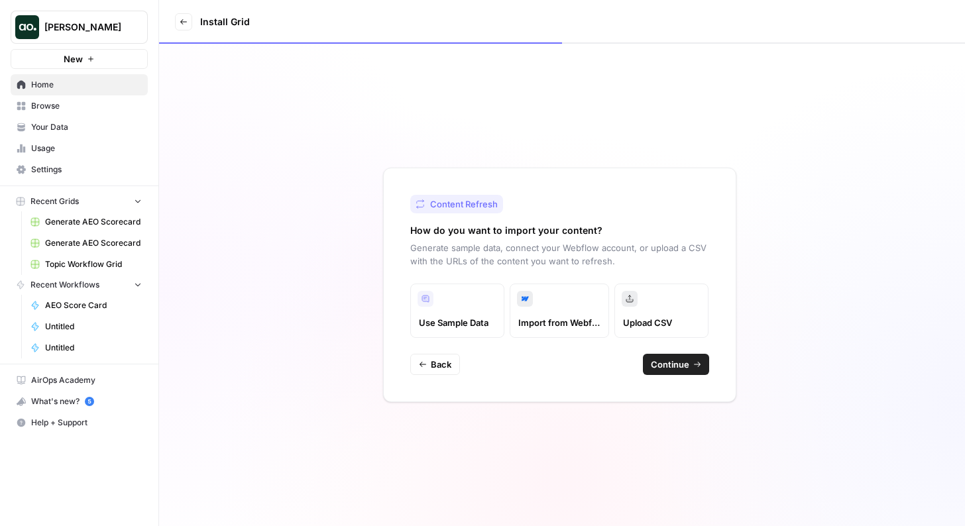
click at [662, 365] on span "Continue" at bounding box center [670, 364] width 38 height 13
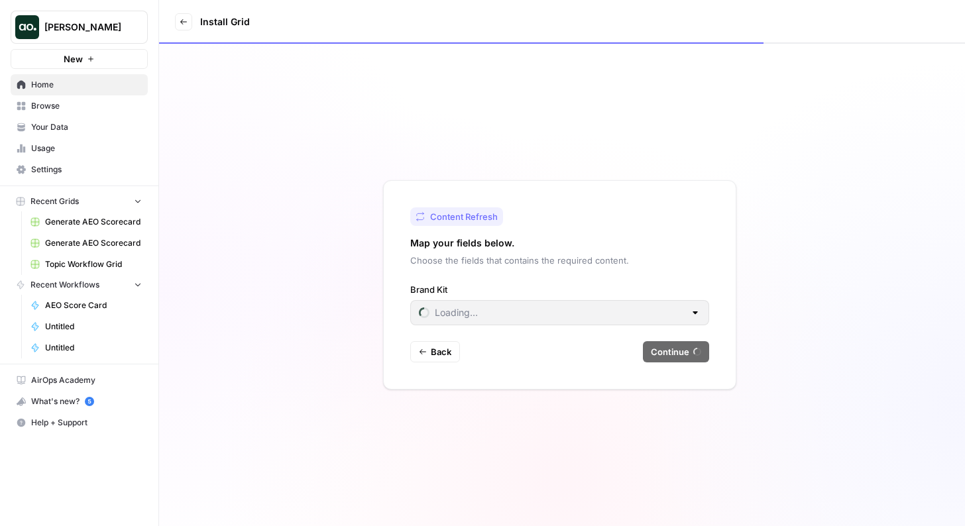
type input "AirOps"
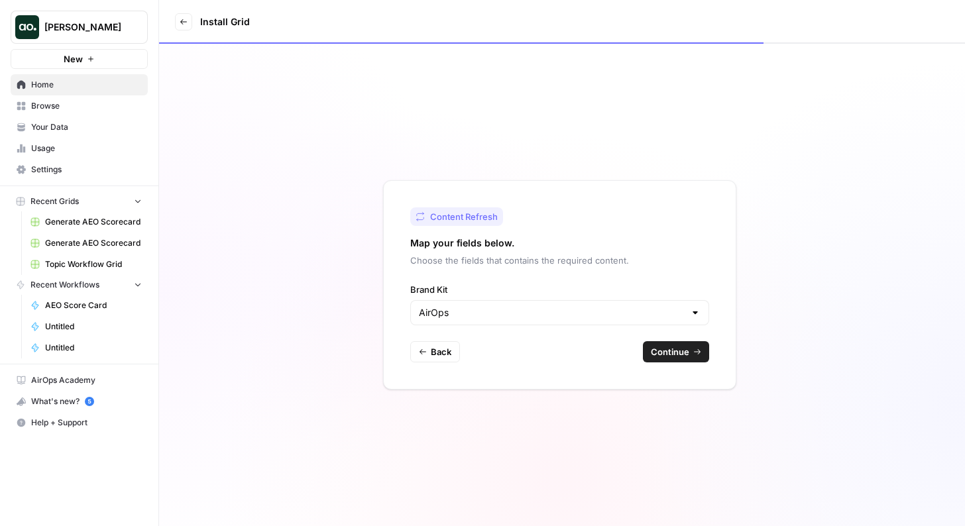
click at [507, 324] on div "AirOps" at bounding box center [559, 312] width 299 height 25
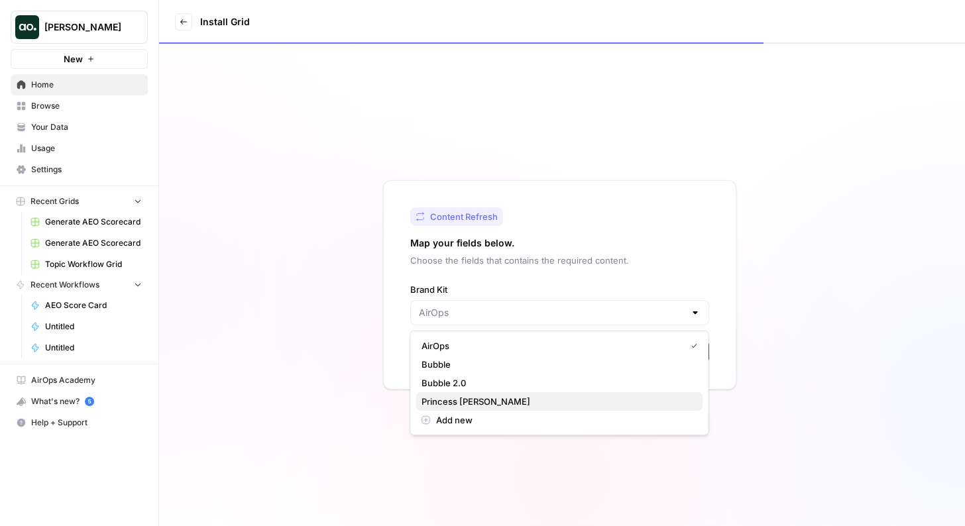
click at [489, 398] on span "Princess [PERSON_NAME]" at bounding box center [557, 401] width 271 height 13
type input "Princess [PERSON_NAME]"
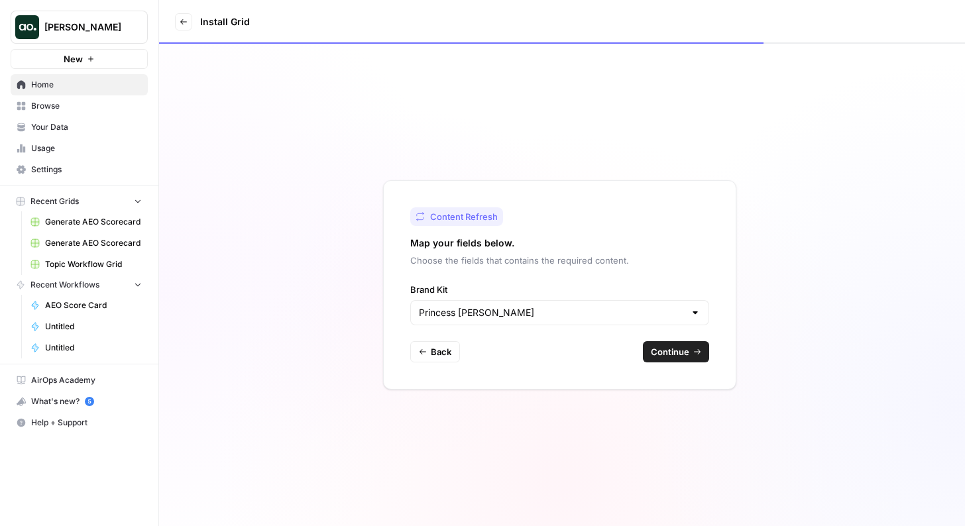
click at [681, 351] on span "Continue" at bounding box center [670, 351] width 38 height 13
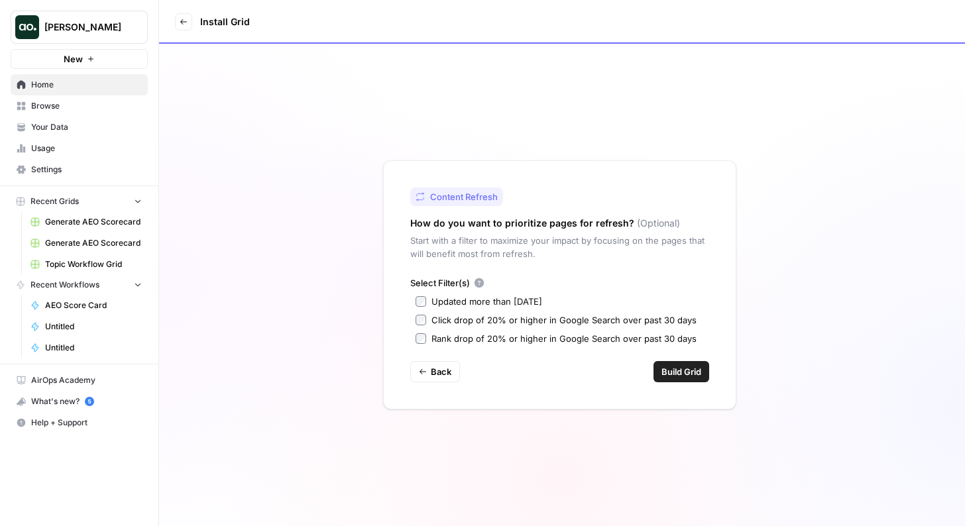
click at [469, 304] on div "Updated more than 90 days ago" at bounding box center [487, 301] width 111 height 13
click at [681, 375] on span "Build Grid" at bounding box center [682, 371] width 40 height 13
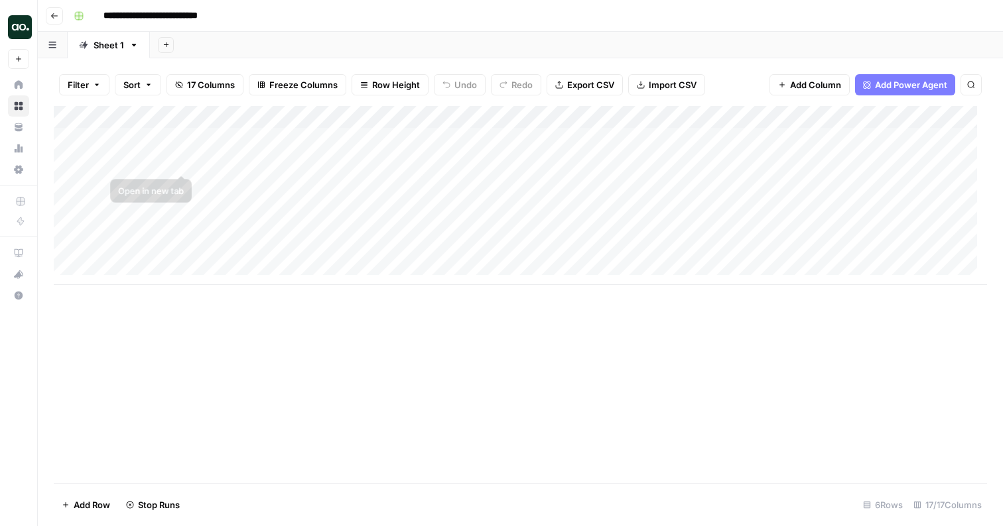
click at [148, 165] on div "Add Column" at bounding box center [520, 195] width 933 height 179
click at [186, 164] on input "**********" at bounding box center [186, 165] width 212 height 16
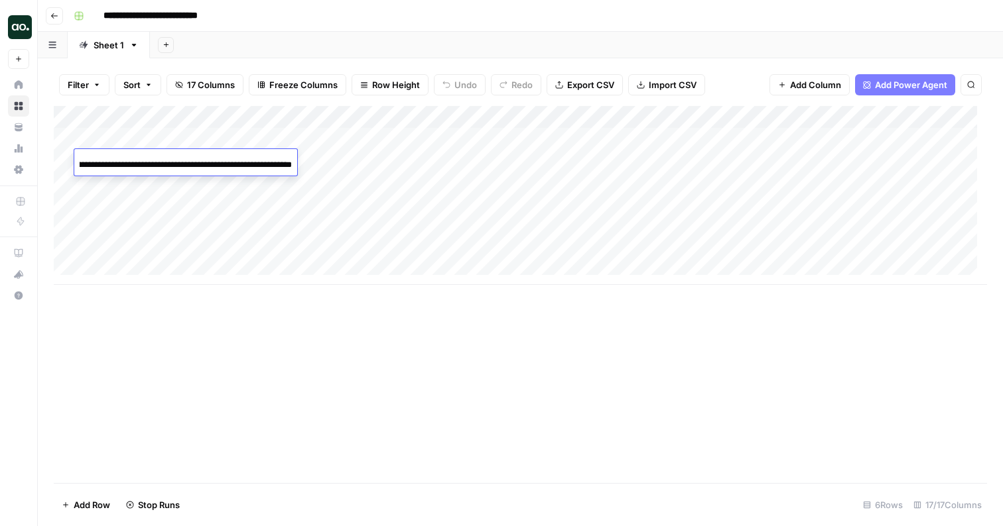
click at [186, 164] on input "**********" at bounding box center [186, 165] width 212 height 16
click at [148, 135] on div "Add Column" at bounding box center [520, 195] width 933 height 179
click at [138, 137] on div "Add Column" at bounding box center [520, 195] width 933 height 179
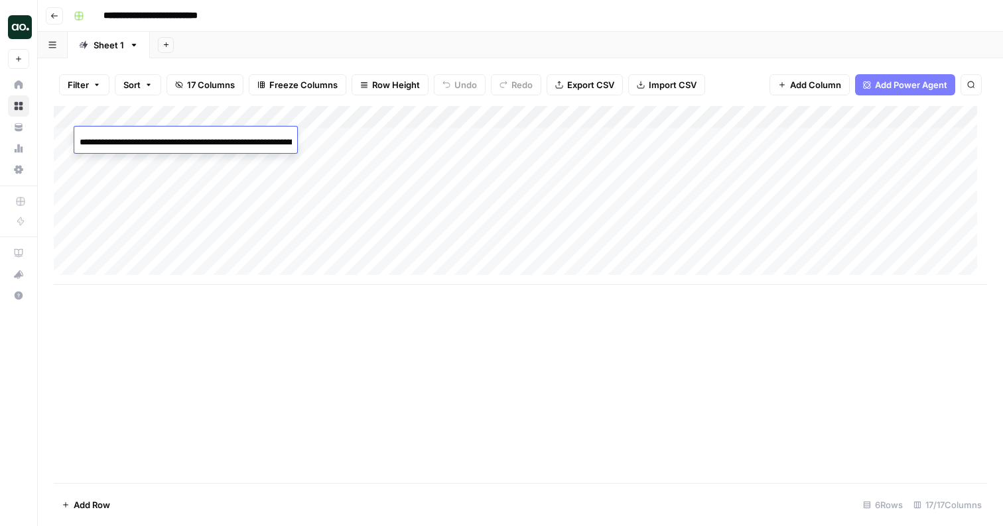
scroll to position [0, 335]
click at [138, 137] on input "**********" at bounding box center [186, 143] width 212 height 16
type input "**********"
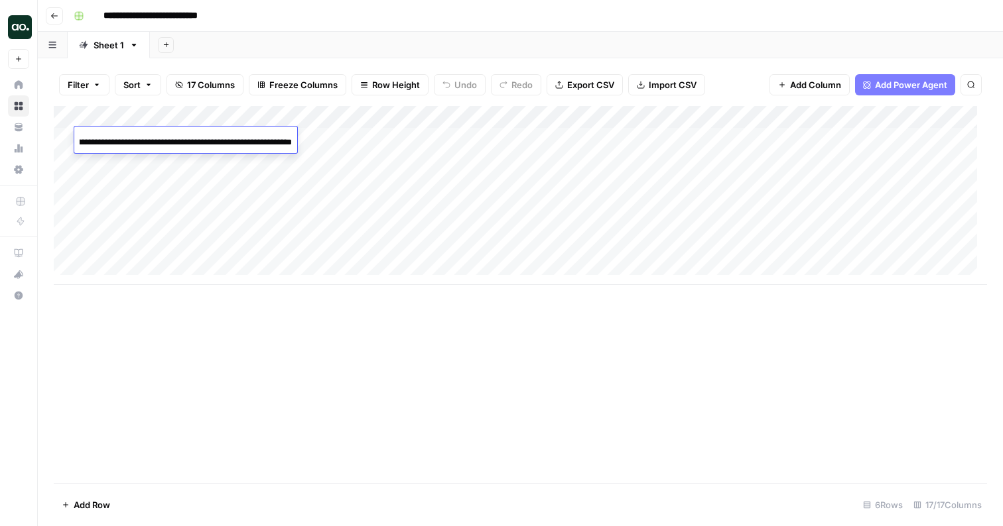
click at [349, 150] on div "Add Column" at bounding box center [520, 195] width 933 height 179
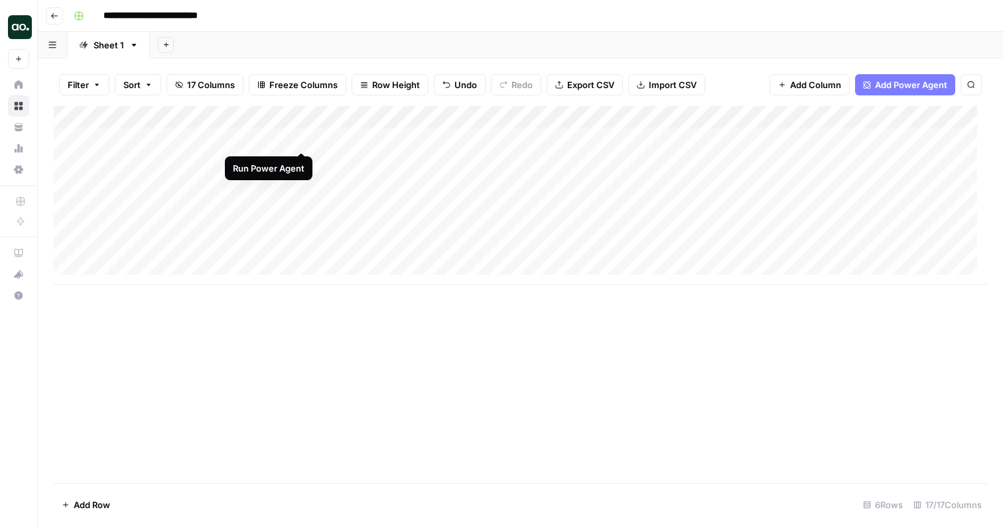
click at [300, 136] on div "Add Column" at bounding box center [520, 195] width 933 height 179
click at [144, 157] on div "Add Column" at bounding box center [520, 195] width 933 height 179
click at [174, 162] on input "**********" at bounding box center [186, 165] width 212 height 16
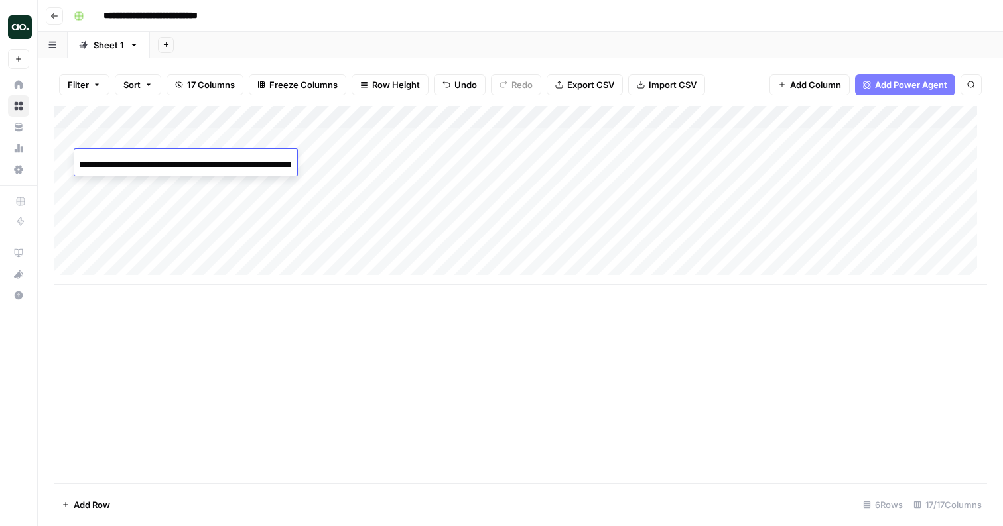
click at [174, 162] on input "**********" at bounding box center [186, 165] width 212 height 16
click at [145, 184] on div "Add Column" at bounding box center [520, 195] width 933 height 179
click at [139, 167] on div "Add Column" at bounding box center [520, 195] width 933 height 179
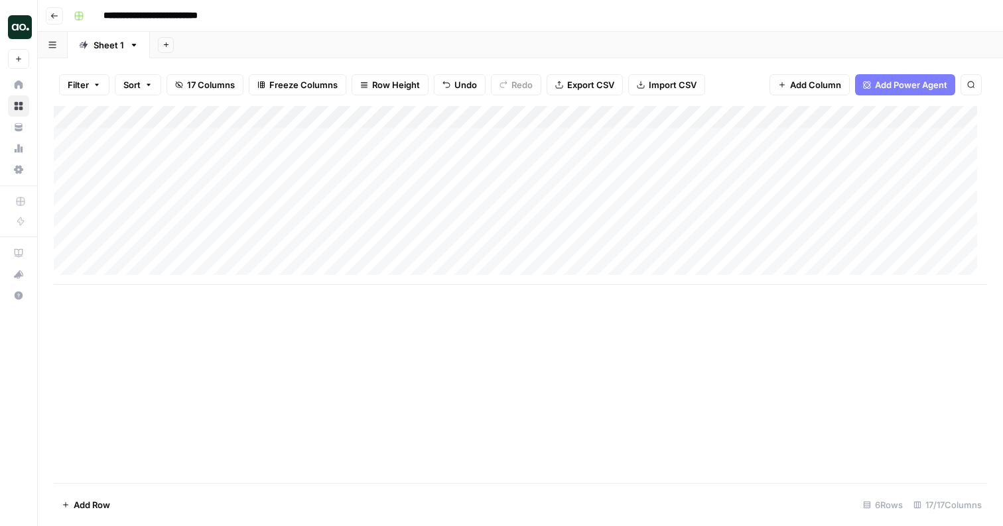
click at [139, 167] on div "Add Column" at bounding box center [520, 195] width 933 height 179
click at [139, 167] on input "**********" at bounding box center [186, 165] width 212 height 16
type input "**********"
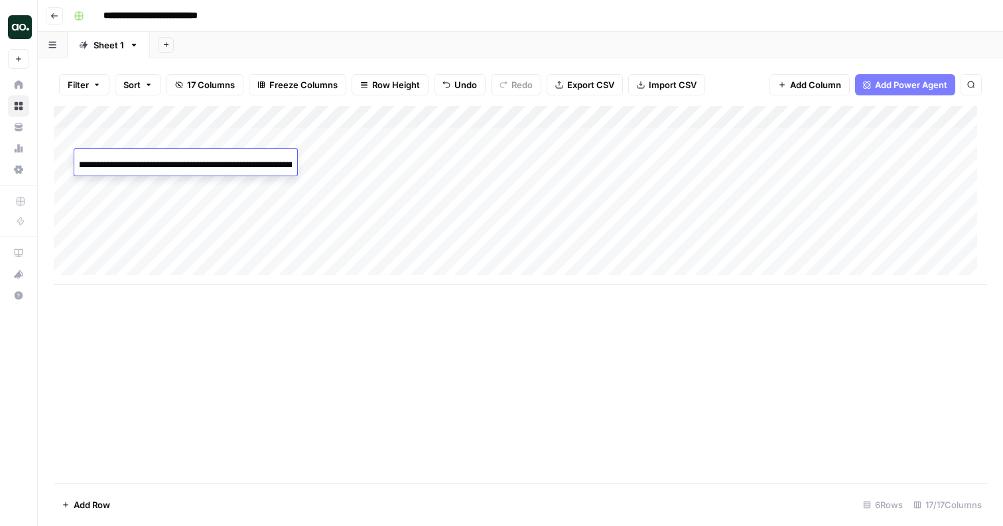
scroll to position [0, 518]
click at [133, 182] on div "Add Column" at bounding box center [520, 195] width 933 height 179
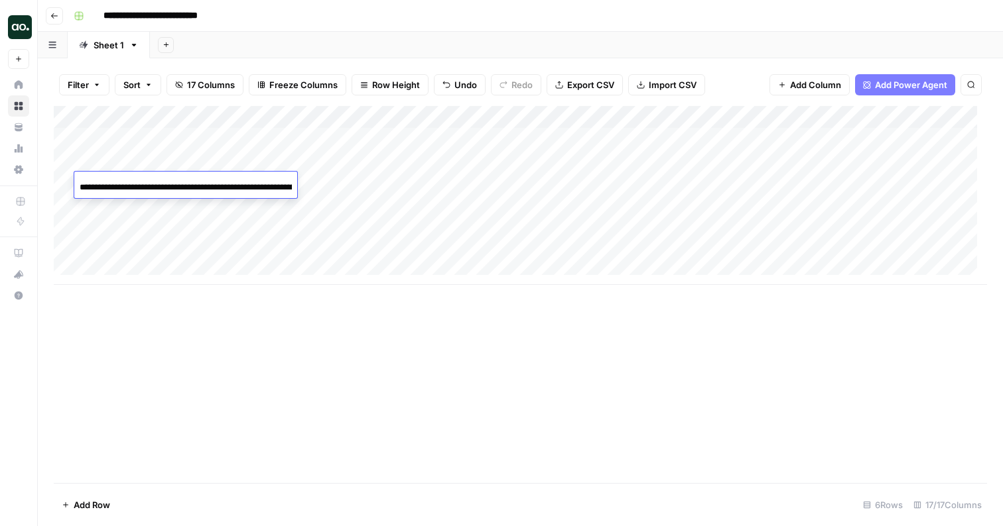
scroll to position [0, 373]
click at [133, 182] on input "**********" at bounding box center [186, 188] width 212 height 16
click at [298, 160] on div "Add Column" at bounding box center [520, 195] width 933 height 179
click at [140, 180] on div "Add Column" at bounding box center [520, 195] width 933 height 179
click at [147, 182] on div "Add Column" at bounding box center [520, 195] width 933 height 179
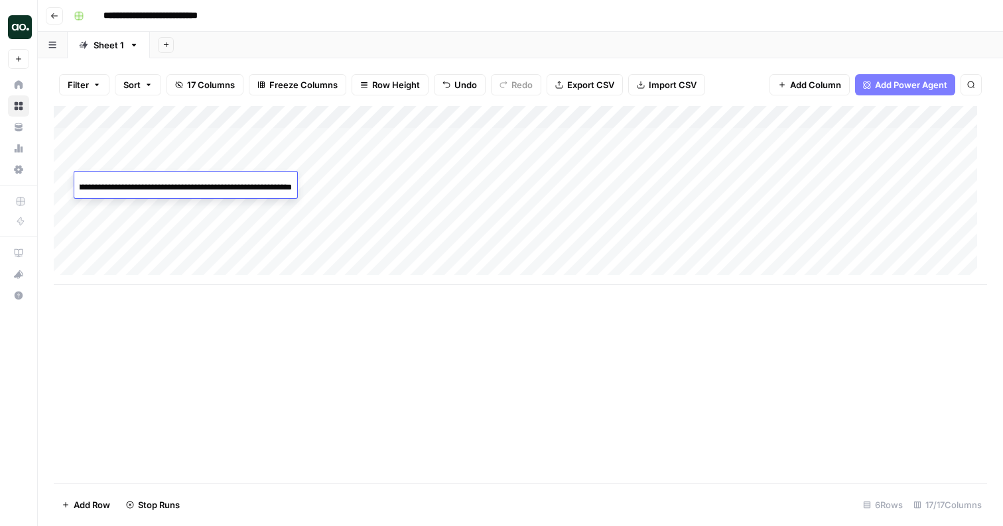
click at [147, 182] on input "**********" at bounding box center [186, 188] width 212 height 16
type input "**********"
click at [262, 160] on div "Add Column" at bounding box center [520, 195] width 933 height 179
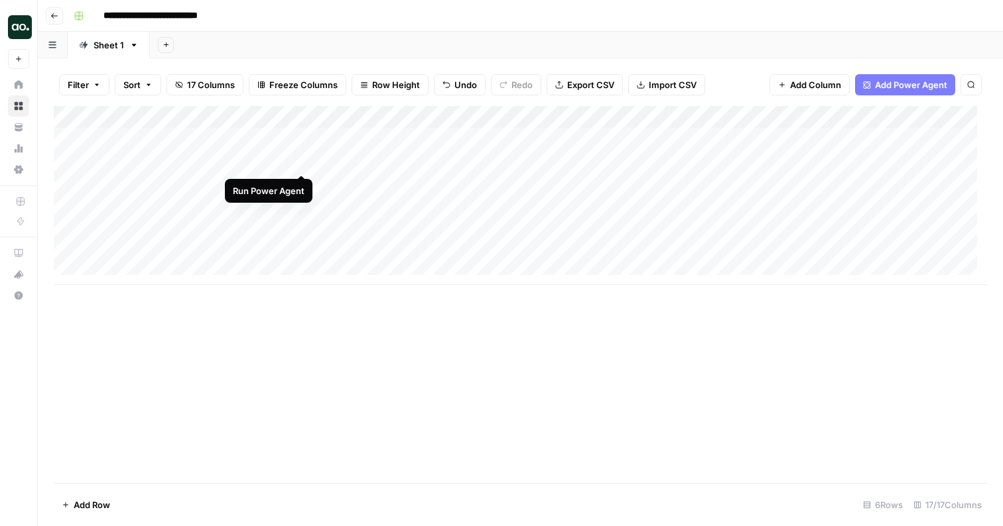
click at [301, 160] on div "Add Column" at bounding box center [520, 195] width 933 height 179
click at [66, 158] on div "Add Column" at bounding box center [520, 195] width 933 height 179
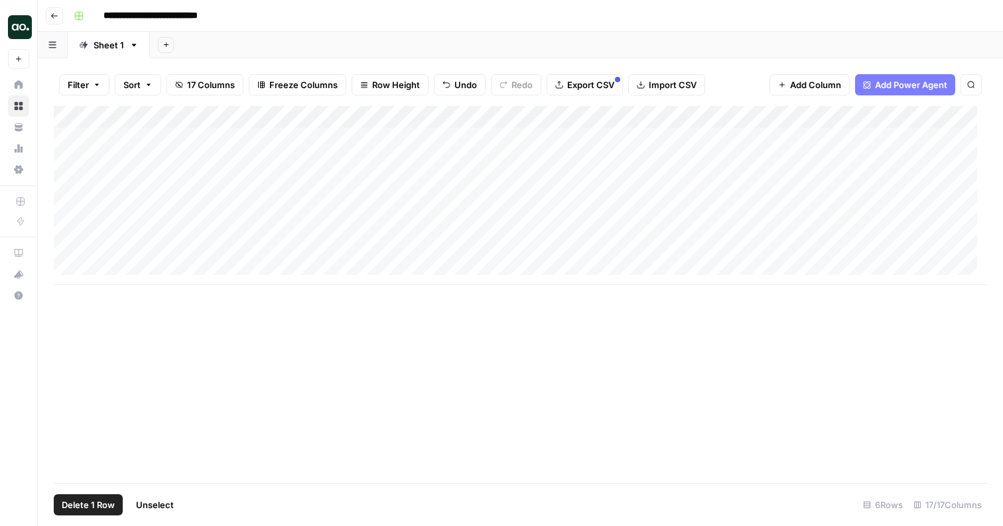
click at [105, 501] on span "Delete 1 Row" at bounding box center [88, 505] width 53 height 13
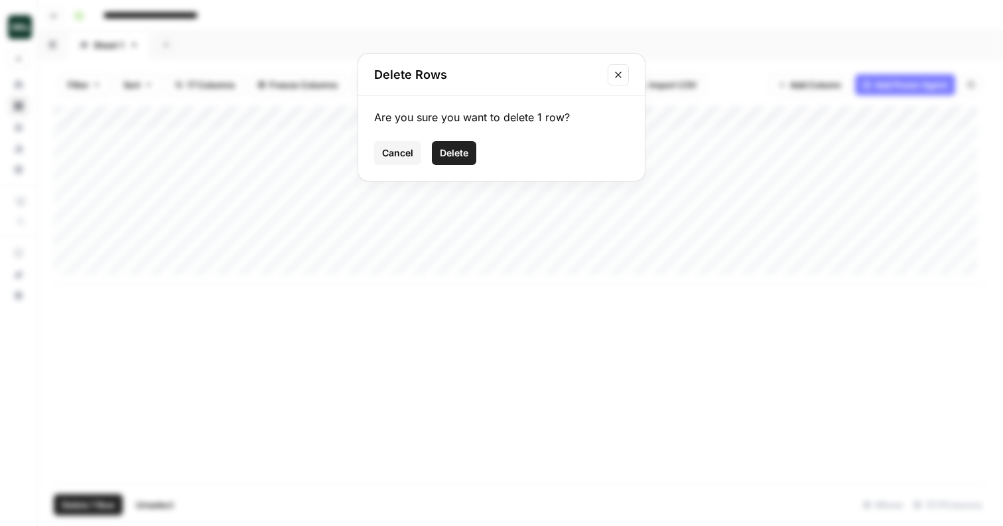
click at [458, 155] on span "Delete" at bounding box center [454, 153] width 29 height 13
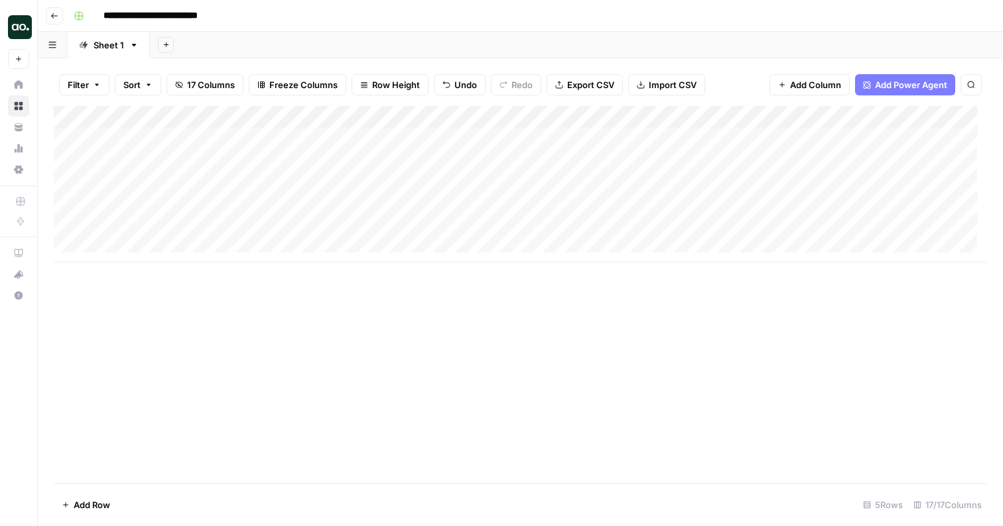
click at [142, 204] on div "Add Column" at bounding box center [520, 184] width 933 height 156
click at [849, 183] on div "Add Column" at bounding box center [520, 184] width 933 height 156
click at [612, 8] on div "**********" at bounding box center [528, 15] width 921 height 21
click at [233, 15] on input "**********" at bounding box center [165, 15] width 137 height 21
type input "**********"
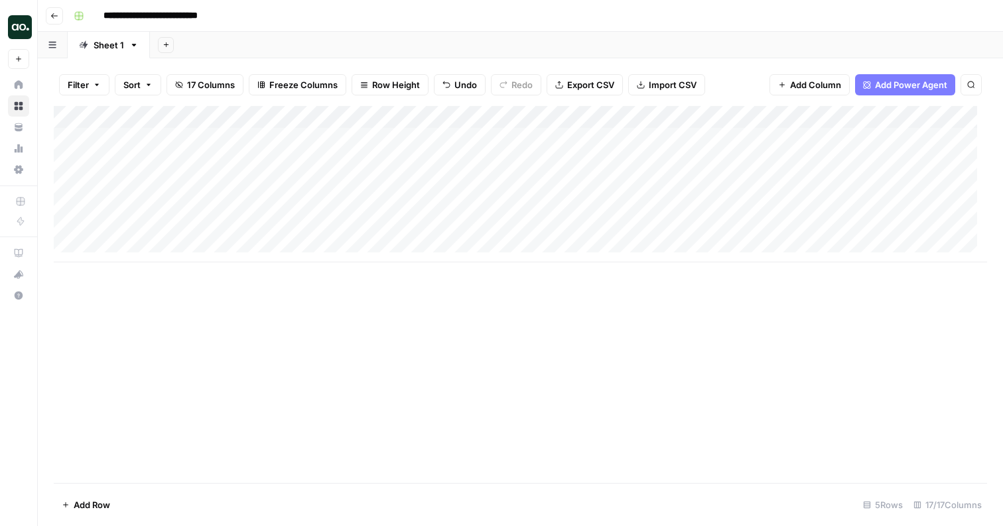
click at [355, 27] on header "**********" at bounding box center [520, 16] width 965 height 32
click at [652, 27] on header "**********" at bounding box center [520, 16] width 965 height 32
click at [622, 183] on div "Add Column" at bounding box center [520, 184] width 933 height 156
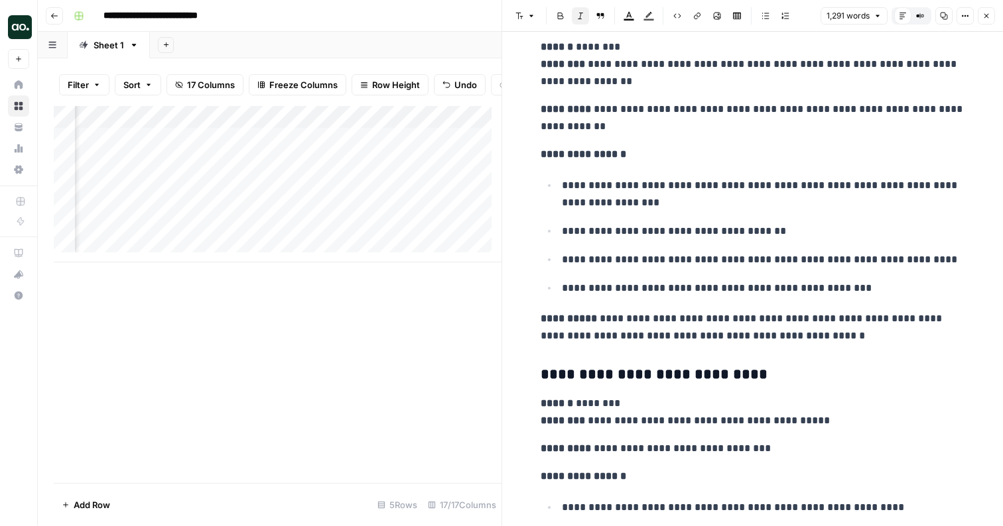
scroll to position [3805, 0]
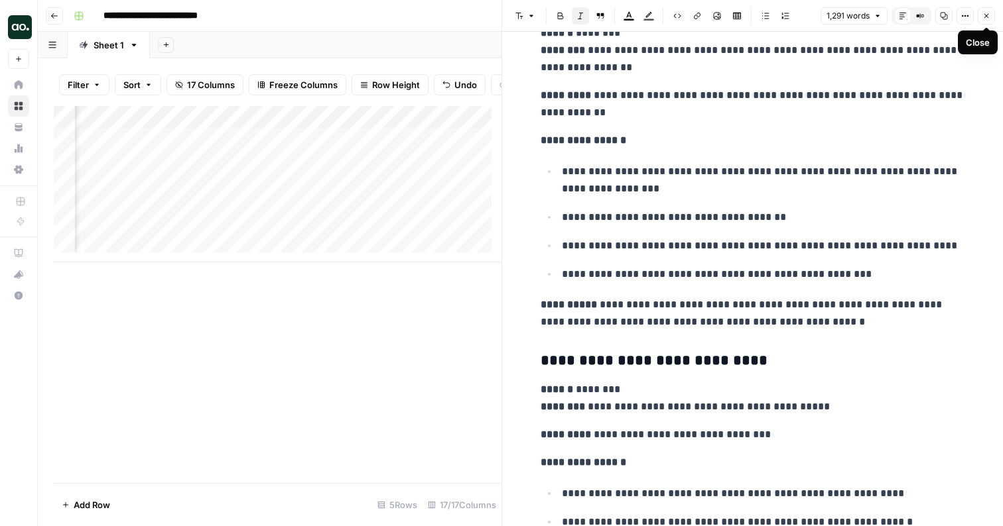
click at [965, 13] on icon "button" at bounding box center [986, 16] width 8 height 8
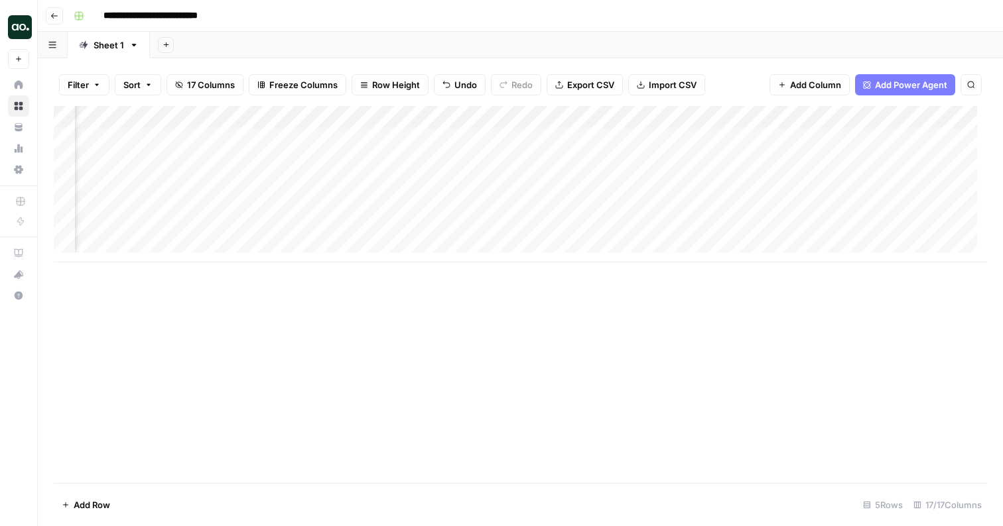
scroll to position [0, 1158]
